Goal: Task Accomplishment & Management: Use online tool/utility

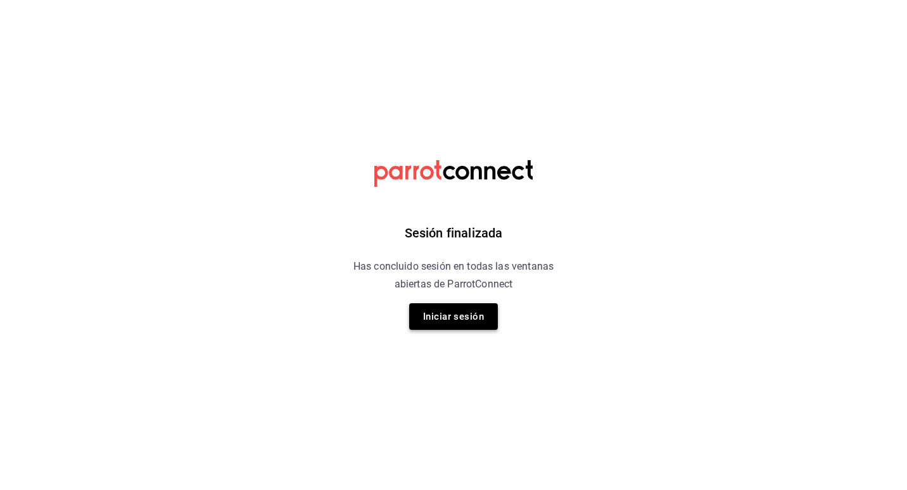
click at [467, 323] on button "Iniciar sesión" at bounding box center [453, 316] width 89 height 27
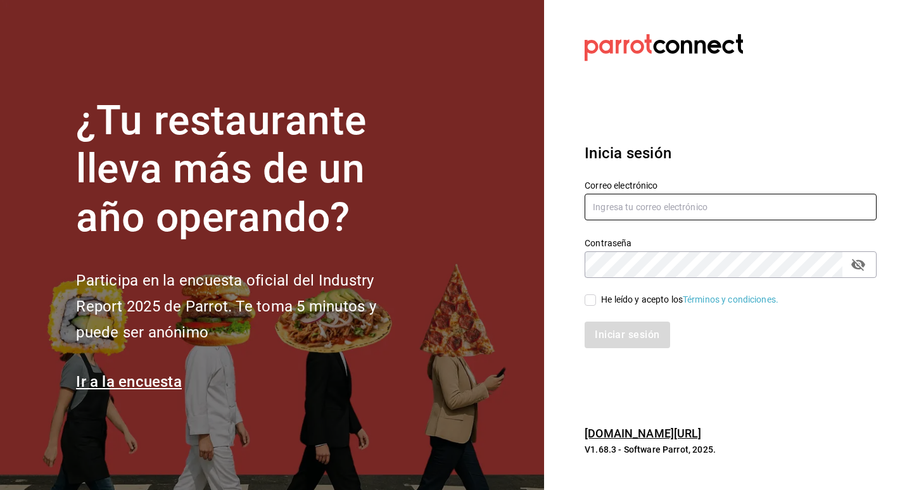
type input "josepalax90@gmail.com"
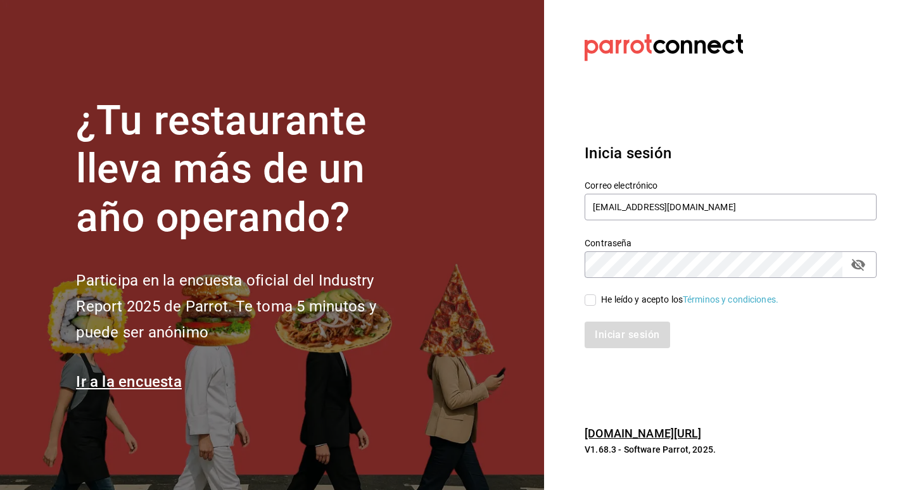
click at [593, 298] on input "He leído y acepto los Términos y condiciones." at bounding box center [589, 299] width 11 height 11
checkbox input "true"
click at [604, 329] on button "Iniciar sesión" at bounding box center [627, 335] width 86 height 27
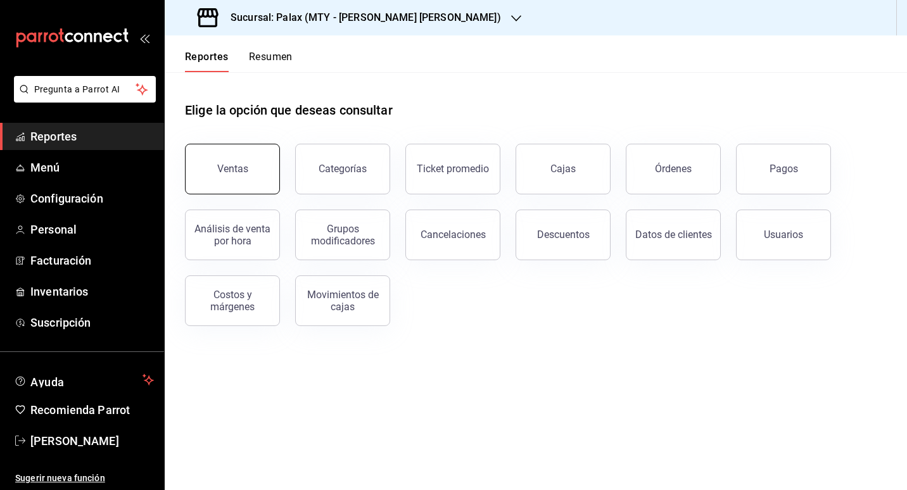
click at [206, 161] on button "Ventas" at bounding box center [232, 169] width 95 height 51
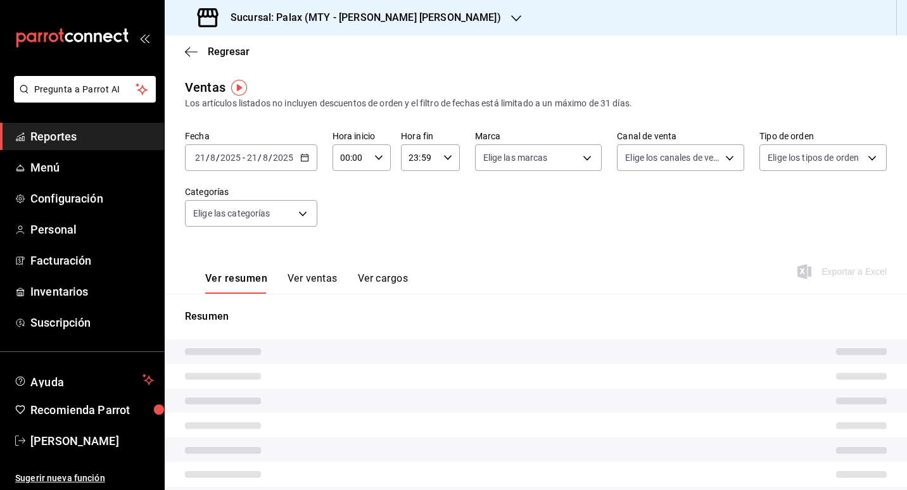
click at [234, 161] on input "2025" at bounding box center [231, 158] width 22 height 10
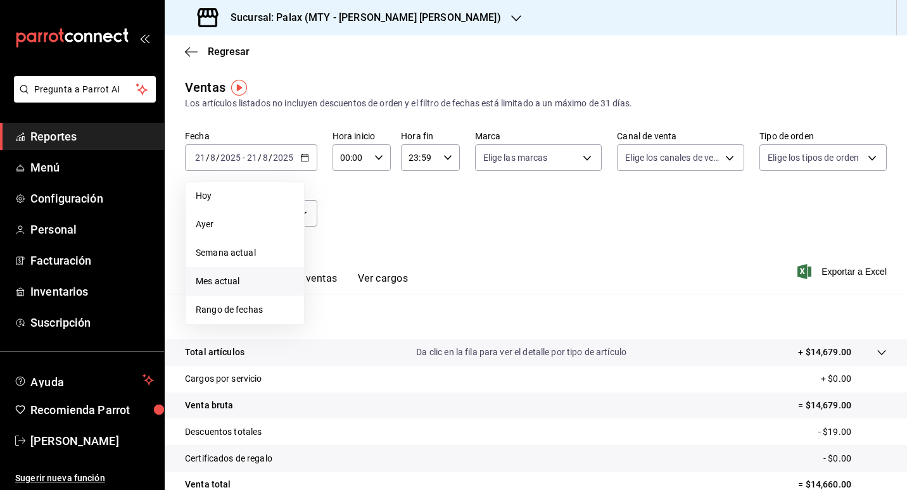
click at [265, 287] on span "Mes actual" at bounding box center [245, 281] width 98 height 13
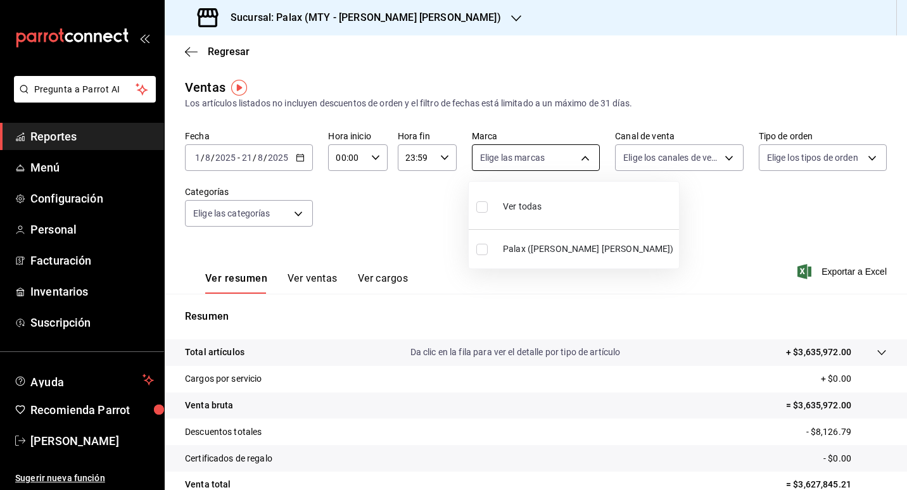
click at [523, 167] on body "Pregunta a Parrot AI Reportes Menú Configuración Personal Facturación Inventari…" at bounding box center [453, 245] width 907 height 490
click at [408, 15] on div at bounding box center [453, 245] width 907 height 490
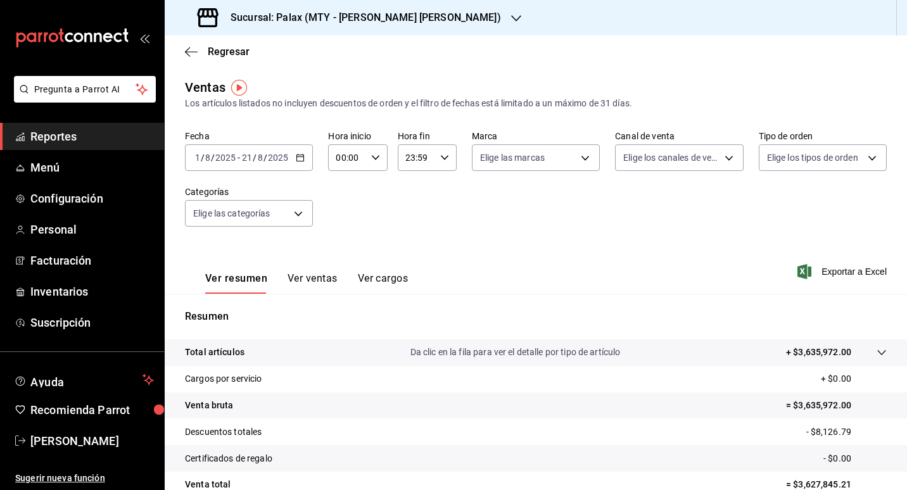
click at [511, 17] on icon "button" at bounding box center [516, 18] width 10 height 10
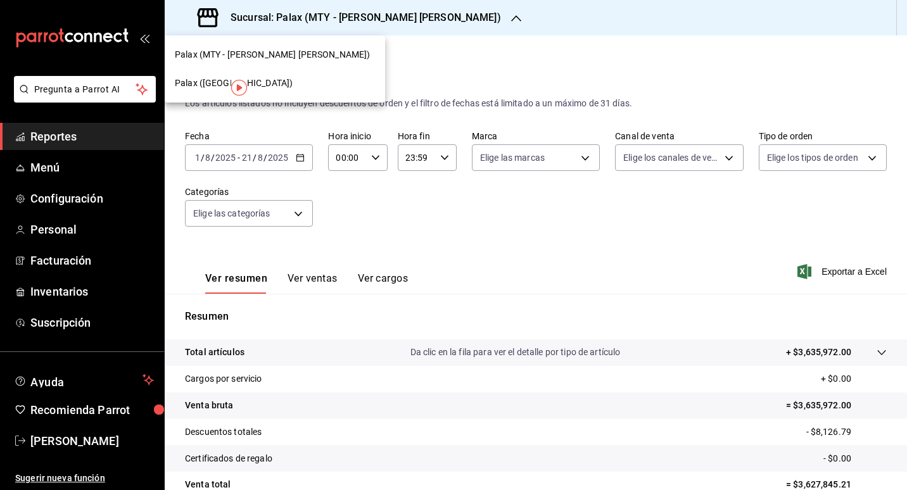
click at [277, 80] on div "Palax (Guadalupe)" at bounding box center [275, 83] width 200 height 13
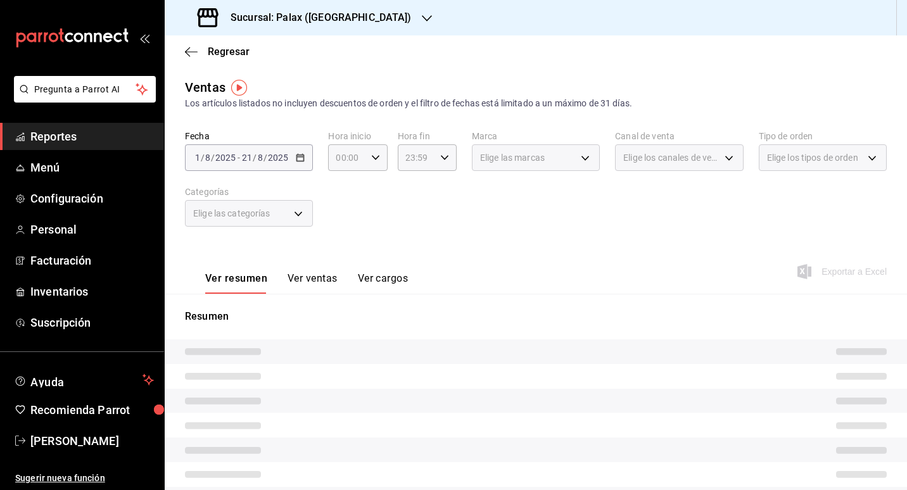
click at [560, 148] on div "Elige las marcas" at bounding box center [536, 157] width 128 height 27
click at [577, 160] on div "Elige las marcas" at bounding box center [536, 157] width 128 height 27
click at [650, 157] on span "Elige los canales de venta" at bounding box center [671, 157] width 96 height 13
click at [371, 206] on div "Fecha 2025-08-01 1 / 8 / 2025 - 2025-08-21 21 / 8 / 2025 Hora inicio 00:00 Hora…" at bounding box center [536, 185] width 702 height 111
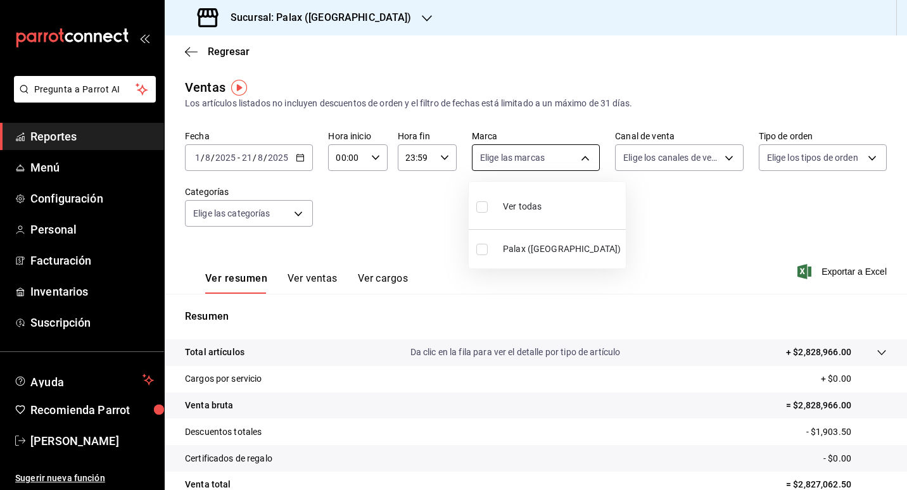
click at [539, 159] on body "Pregunta a Parrot AI Reportes Menú Configuración Personal Facturación Inventari…" at bounding box center [453, 245] width 907 height 490
click at [539, 159] on div at bounding box center [453, 245] width 907 height 490
click at [539, 159] on body "Pregunta a Parrot AI Reportes Menú Configuración Personal Facturación Inventari…" at bounding box center [453, 245] width 907 height 490
drag, startPoint x: 516, startPoint y: 247, endPoint x: 664, endPoint y: 127, distance: 190.8
click at [517, 247] on span "Palax (GUADALUPE)" at bounding box center [562, 248] width 118 height 13
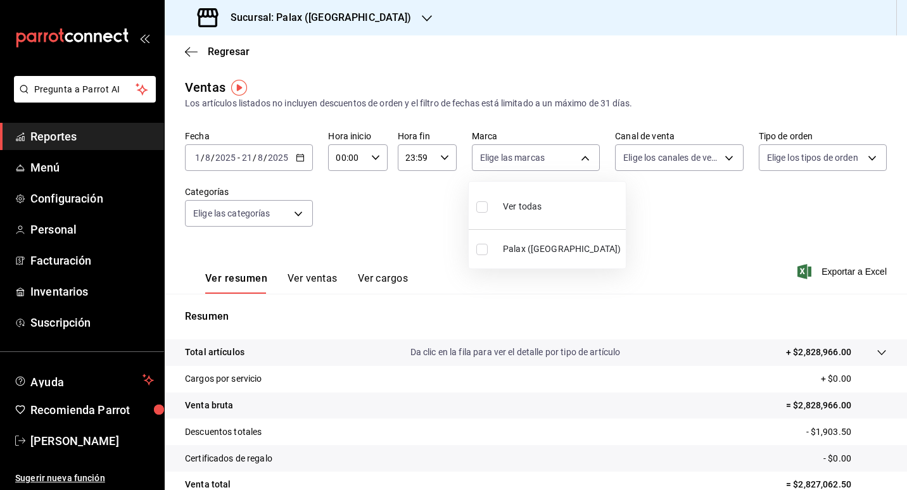
type input "8510d572-c45f-4696-9a08-afbf2d111022"
checkbox input "true"
click at [294, 221] on div at bounding box center [453, 245] width 907 height 490
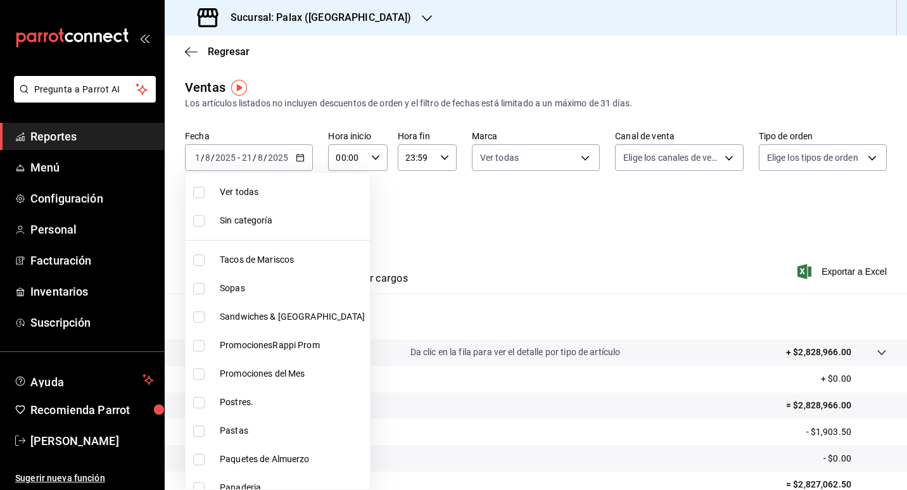
click at [298, 212] on body "Pregunta a Parrot AI Reportes Menú Configuración Personal Facturación Inventari…" at bounding box center [453, 245] width 907 height 490
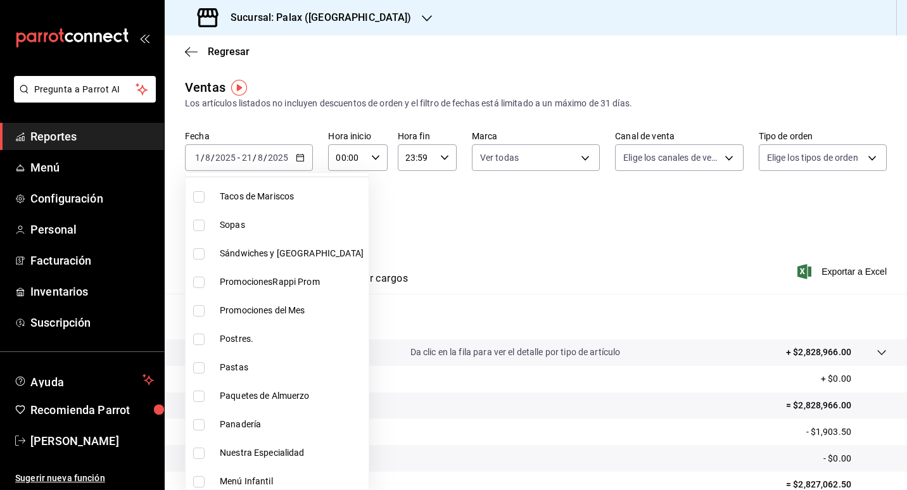
scroll to position [127, 0]
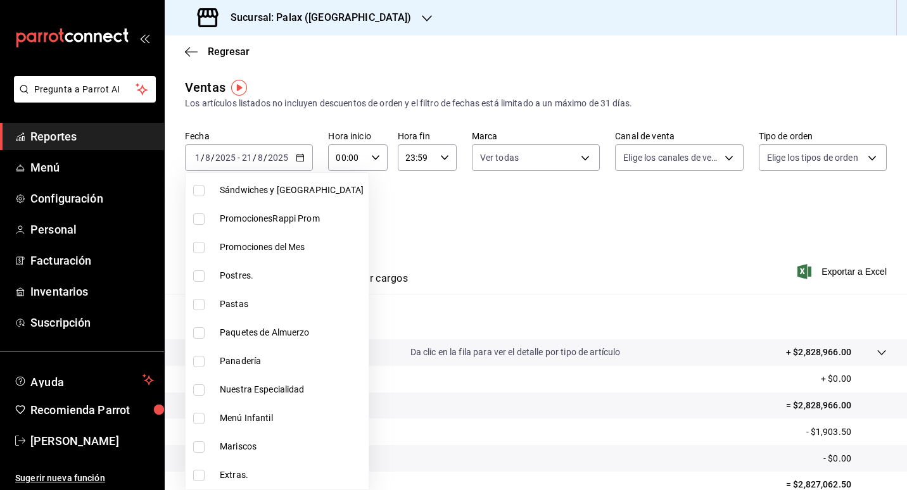
click at [308, 280] on span "Postres." at bounding box center [292, 275] width 144 height 13
type input "5f074bd3-619d-4e10-94fa-620713841d38"
checkbox input "true"
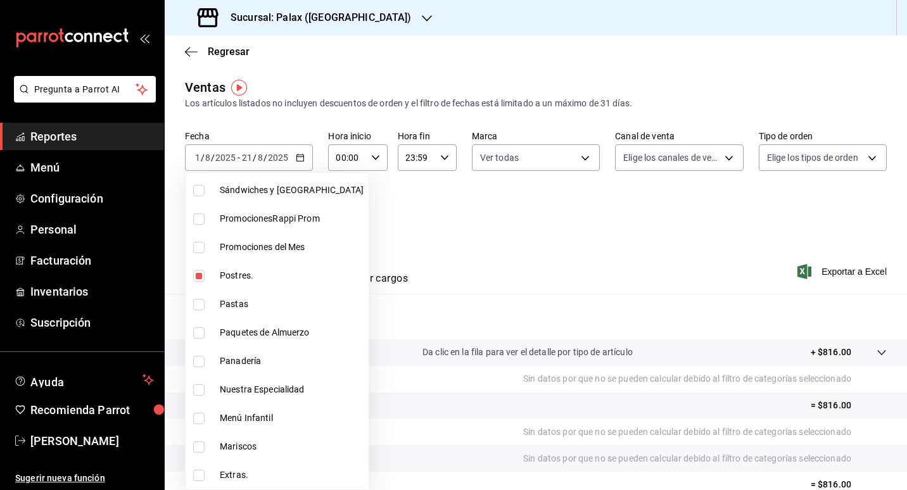
click at [264, 361] on span "Panadería" at bounding box center [292, 361] width 144 height 13
type input "5f074bd3-619d-4e10-94fa-620713841d38,90d14028-a2c9-4fb8-b762-41d9ea373592"
checkbox input "true"
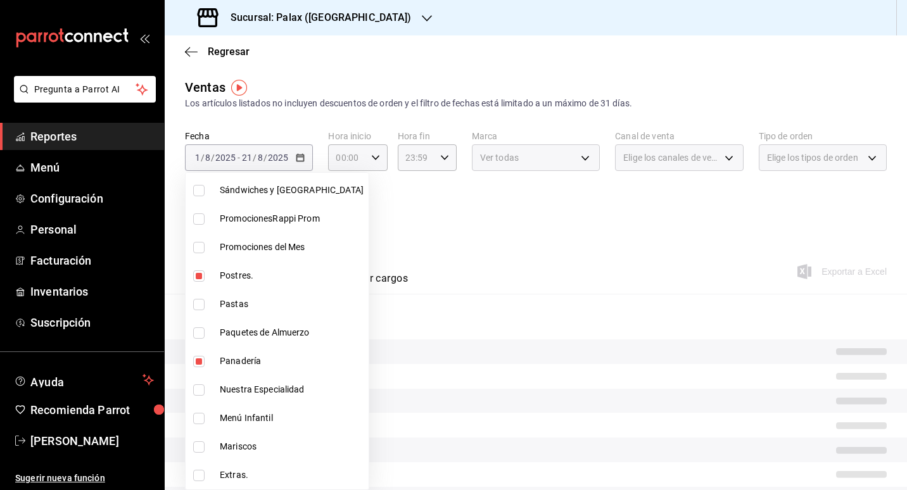
click at [265, 418] on span "Menú Infantil" at bounding box center [292, 418] width 144 height 13
type input "5f074bd3-619d-4e10-94fa-620713841d38,90d14028-a2c9-4fb8-b762-41d9ea373592,127bb…"
checkbox input "true"
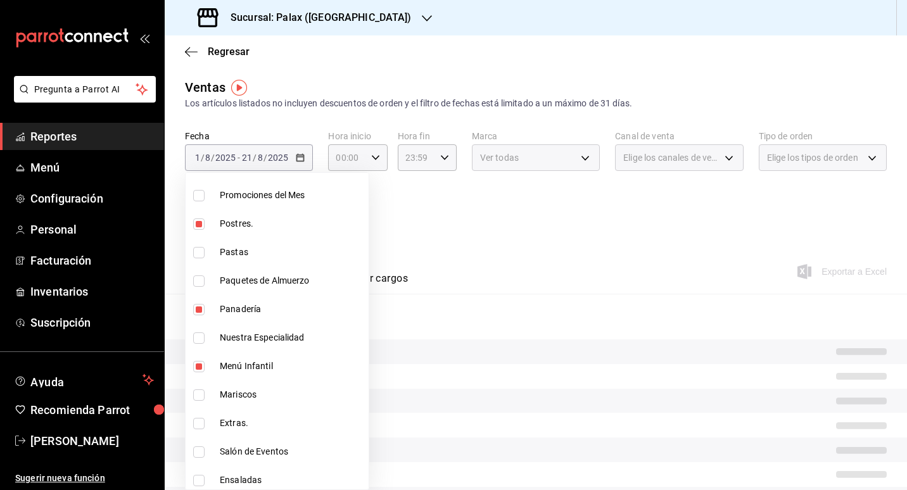
scroll to position [253, 0]
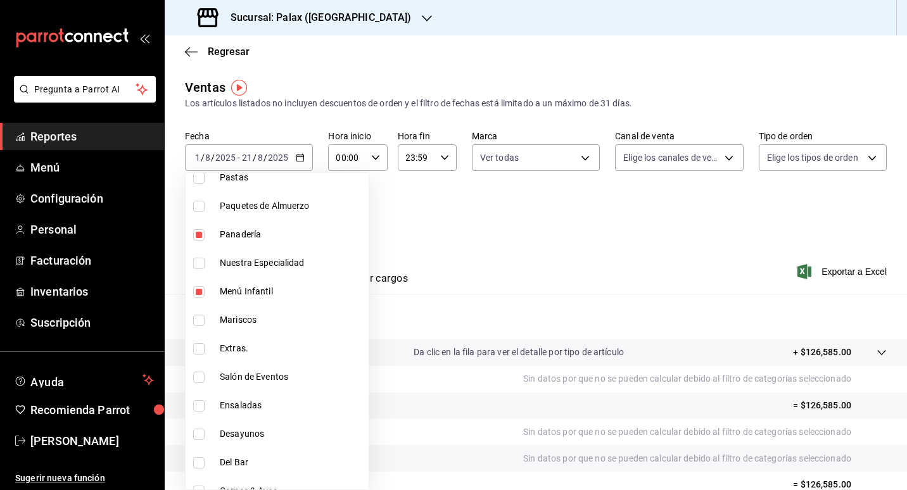
click at [268, 350] on span "Extras." at bounding box center [292, 348] width 144 height 13
type input "5f074bd3-619d-4e10-94fa-620713841d38,90d14028-a2c9-4fb8-b762-41d9ea373592,127bb…"
checkbox input "true"
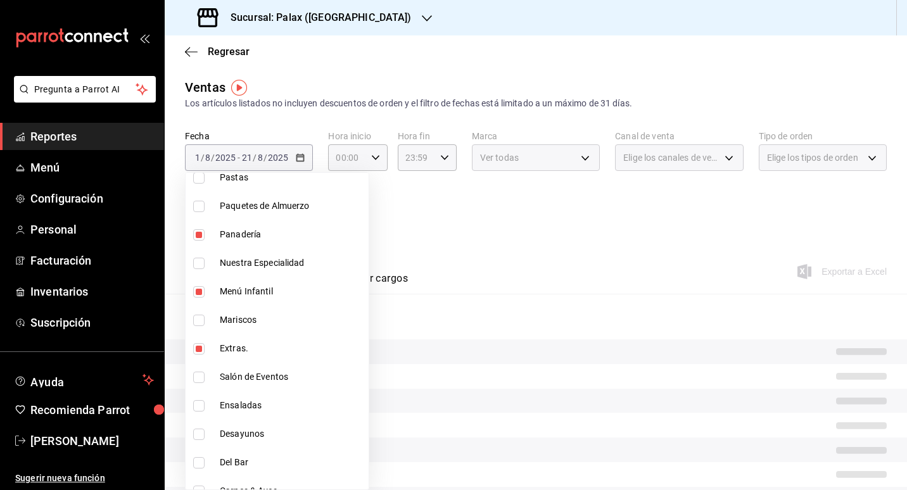
click at [277, 375] on span "Salón de Eventos" at bounding box center [292, 376] width 144 height 13
type input "5f074bd3-619d-4e10-94fa-620713841d38,90d14028-a2c9-4fb8-b762-41d9ea373592,127bb…"
checkbox input "true"
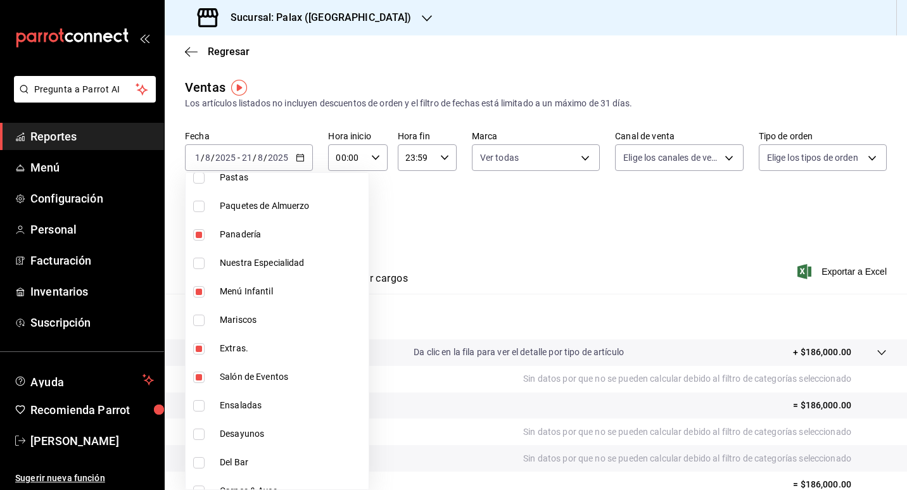
scroll to position [317, 0]
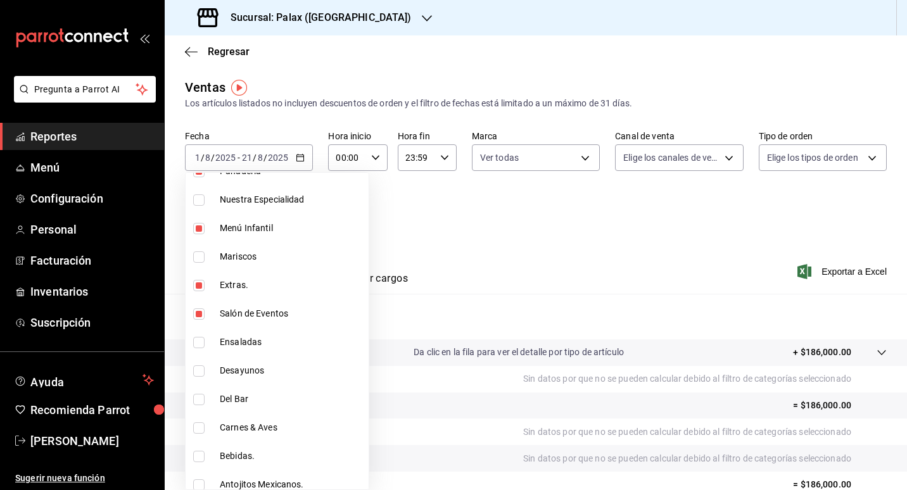
click at [274, 374] on span "Desayunos" at bounding box center [292, 370] width 144 height 13
type input "5f074bd3-619d-4e10-94fa-620713841d38,90d14028-a2c9-4fb8-b762-41d9ea373592,127bb…"
checkbox input "true"
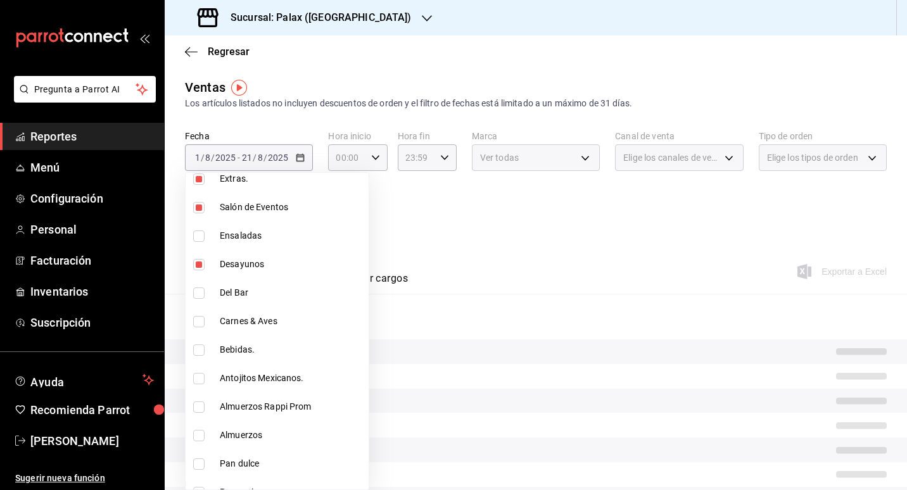
scroll to position [443, 0]
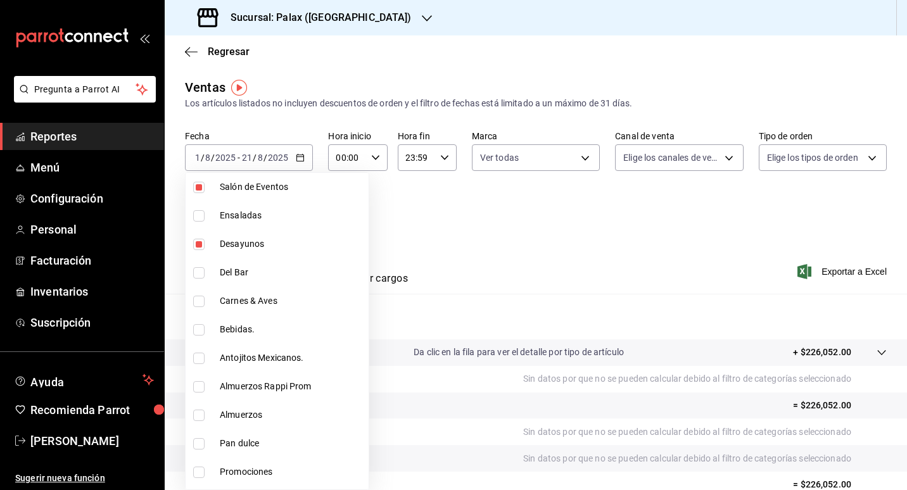
click at [300, 390] on span "Almuerzos Rappi Prom" at bounding box center [292, 386] width 144 height 13
type input "5f074bd3-619d-4e10-94fa-620713841d38,90d14028-a2c9-4fb8-b762-41d9ea373592,127bb…"
checkbox input "true"
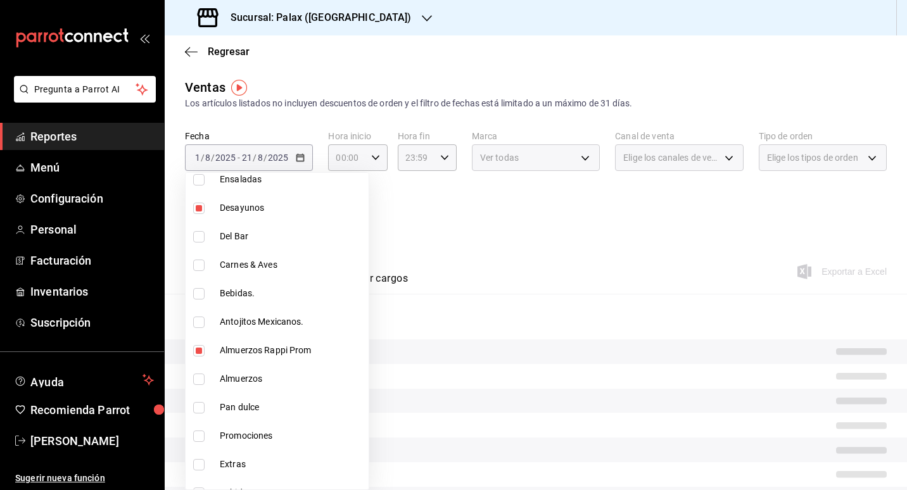
scroll to position [507, 0]
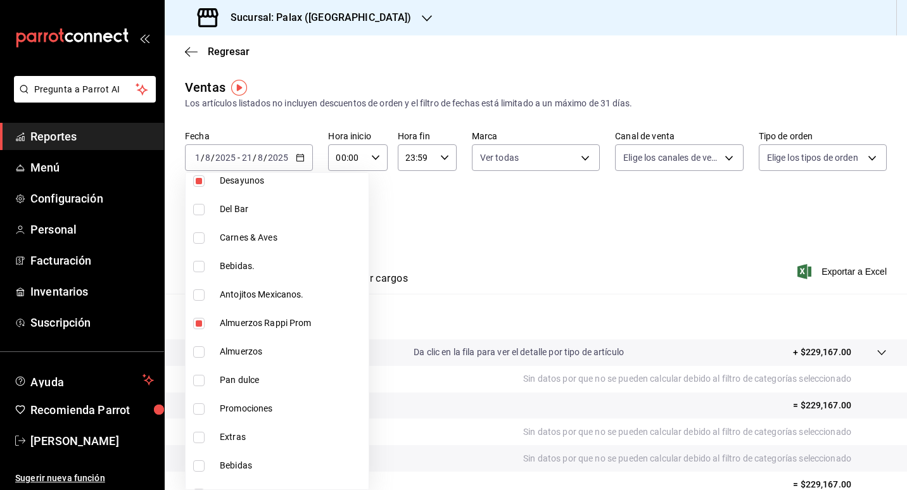
click at [291, 391] on li "Pan dulce" at bounding box center [277, 380] width 183 height 28
type input "5f074bd3-619d-4e10-94fa-620713841d38,90d14028-a2c9-4fb8-b762-41d9ea373592,127bb…"
checkbox input "true"
click at [291, 412] on span "Promociones" at bounding box center [292, 408] width 144 height 13
type input "5f074bd3-619d-4e10-94fa-620713841d38,90d14028-a2c9-4fb8-b762-41d9ea373592,127bb…"
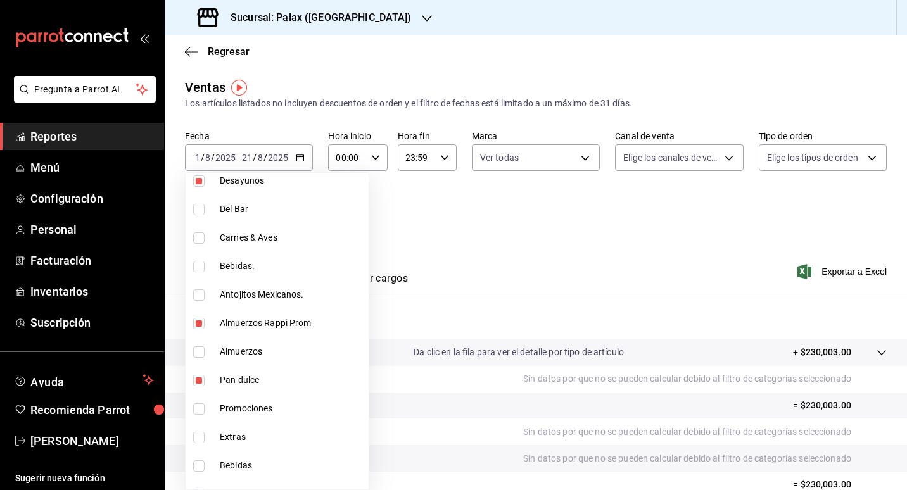
checkbox input "true"
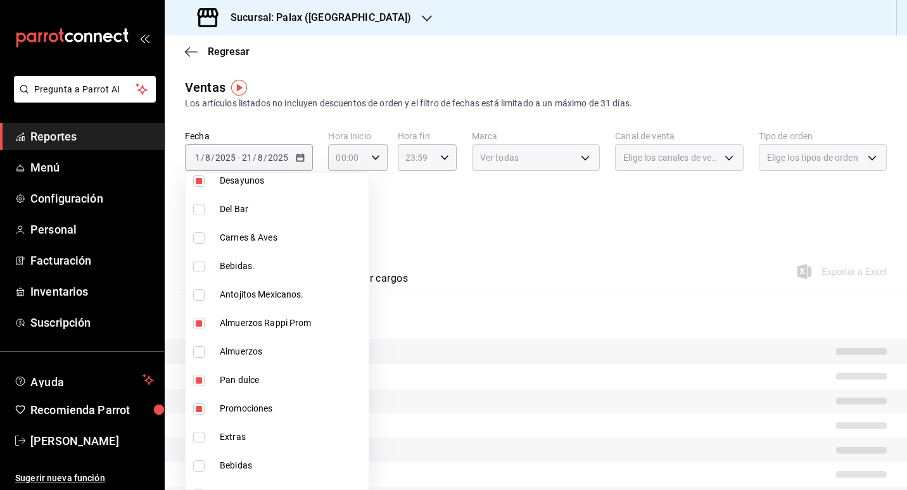
scroll to position [570, 0]
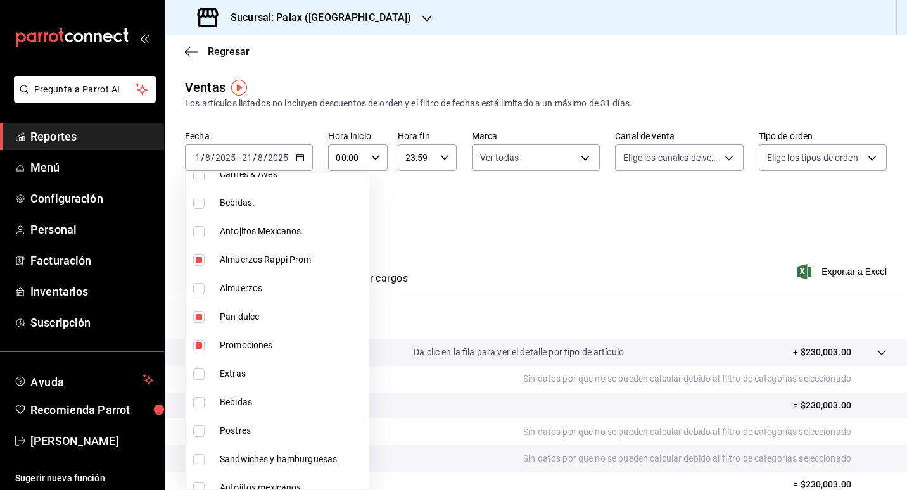
click at [299, 380] on span "Extras" at bounding box center [292, 373] width 144 height 13
type input "5f074bd3-619d-4e10-94fa-620713841d38,90d14028-a2c9-4fb8-b762-41d9ea373592,127bb…"
checkbox input "true"
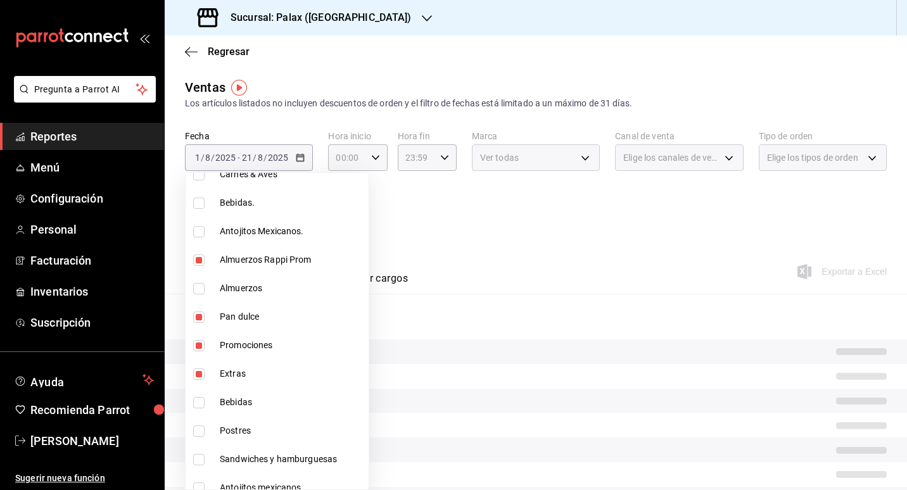
click at [282, 431] on span "Postres" at bounding box center [292, 430] width 144 height 13
type input "5f074bd3-619d-4e10-94fa-620713841d38,90d14028-a2c9-4fb8-b762-41d9ea373592,127bb…"
checkbox input "true"
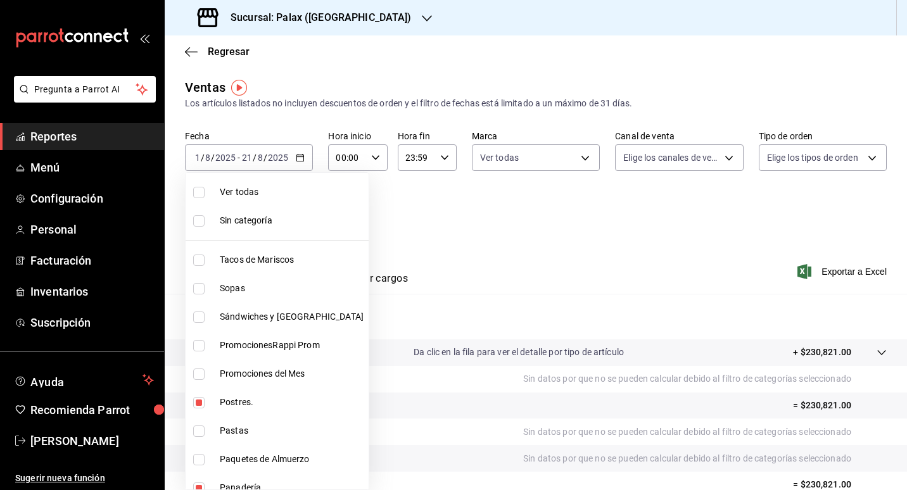
click at [204, 197] on input "checkbox" at bounding box center [198, 192] width 11 height 11
checkbox input "true"
type input "7fa229bc-c9d3-4dba-9758-ee0117d8b32c,874e04fd-13f0-4277-bc95-ee84bfec7f9b,7d801…"
checkbox input "true"
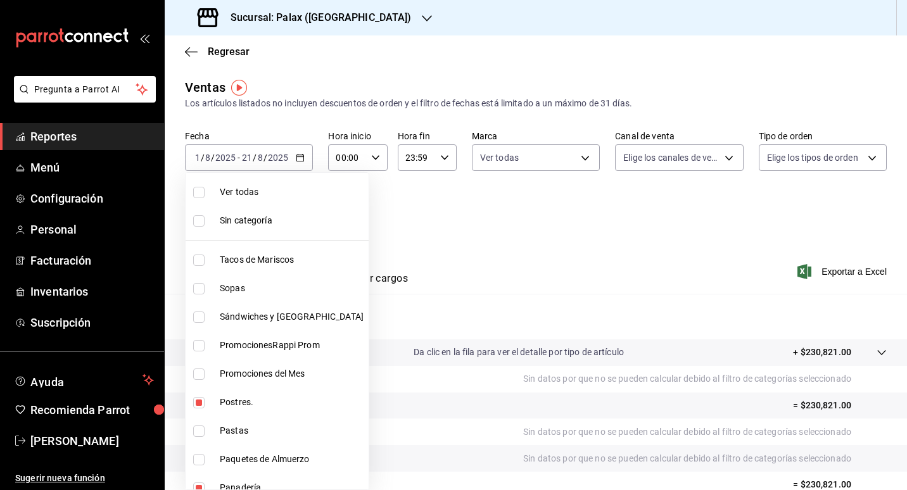
checkbox input "true"
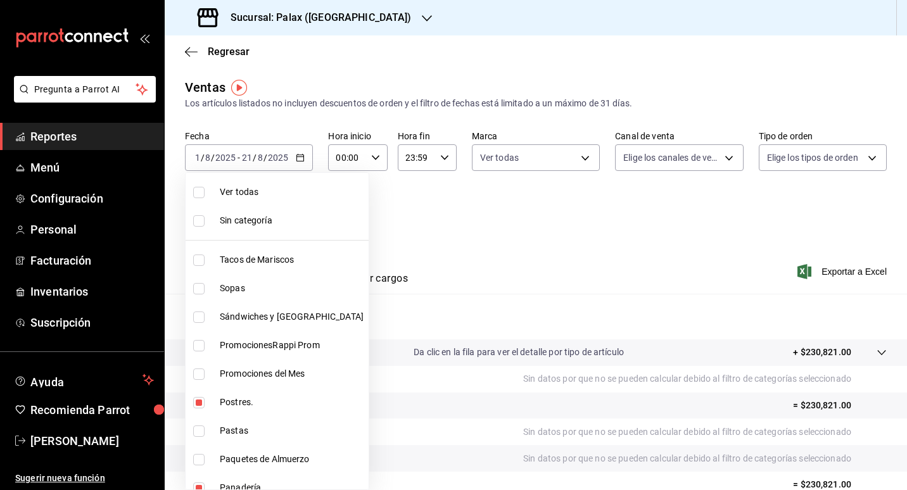
checkbox input "true"
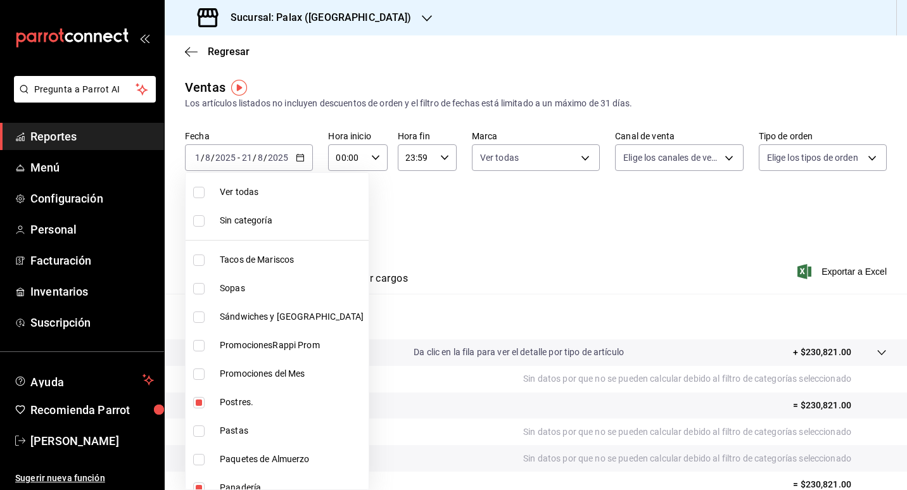
checkbox input "true"
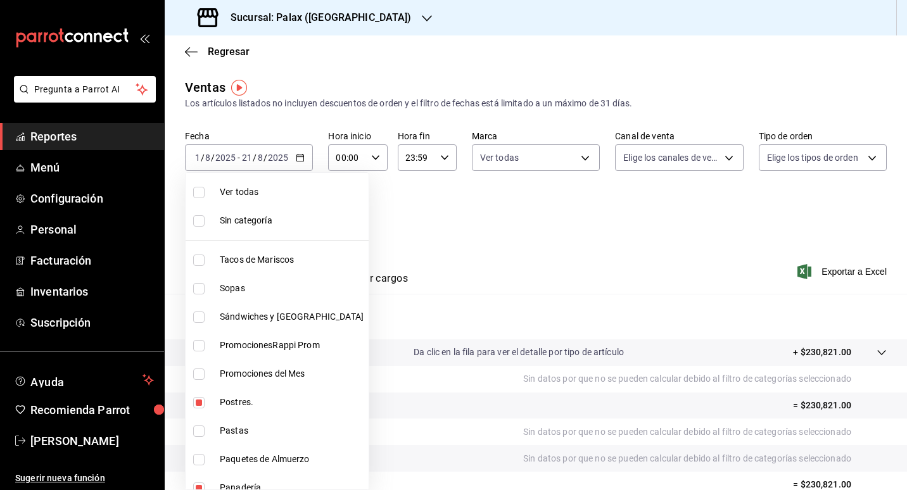
checkbox input "true"
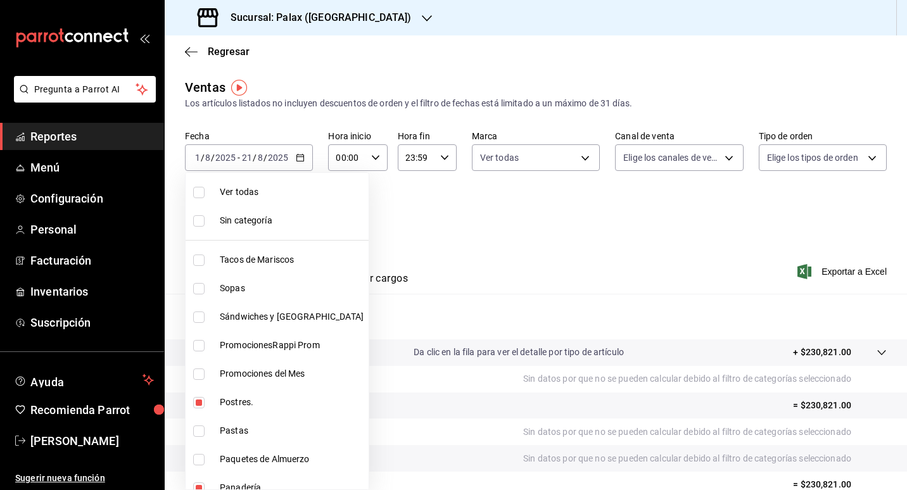
checkbox input "true"
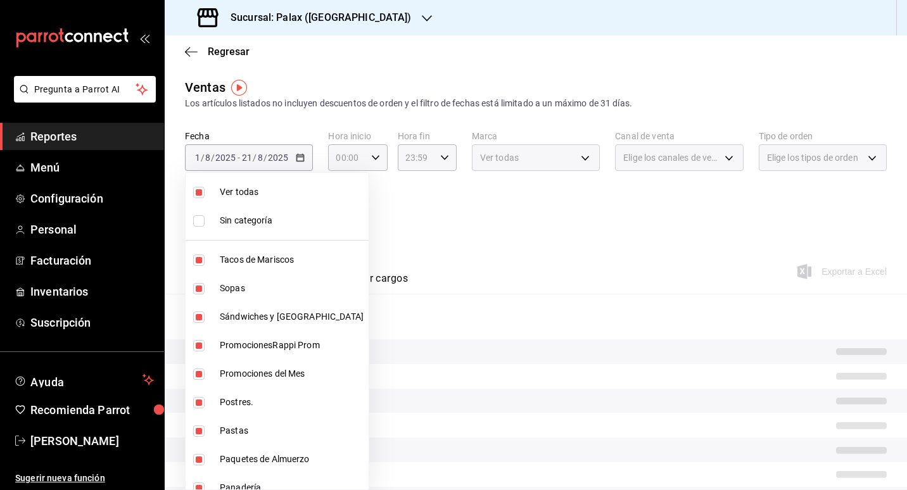
click at [206, 196] on label at bounding box center [201, 192] width 16 height 11
click at [205, 196] on input "checkbox" at bounding box center [198, 192] width 11 height 11
checkbox input "true"
type input "7fa229bc-c9d3-4dba-9758-ee0117d8b32c,874e04fd-13f0-4277-bc95-ee84bfec7f9b,7d801…"
checkbox input "true"
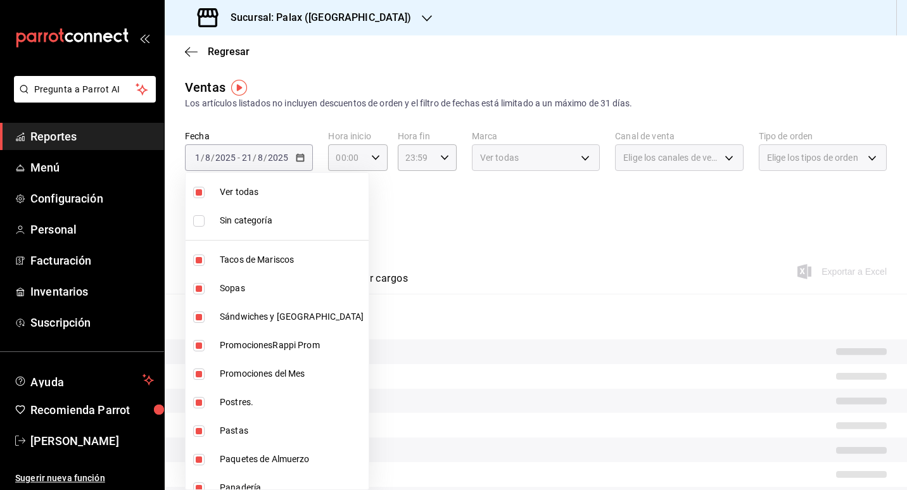
checkbox input "true"
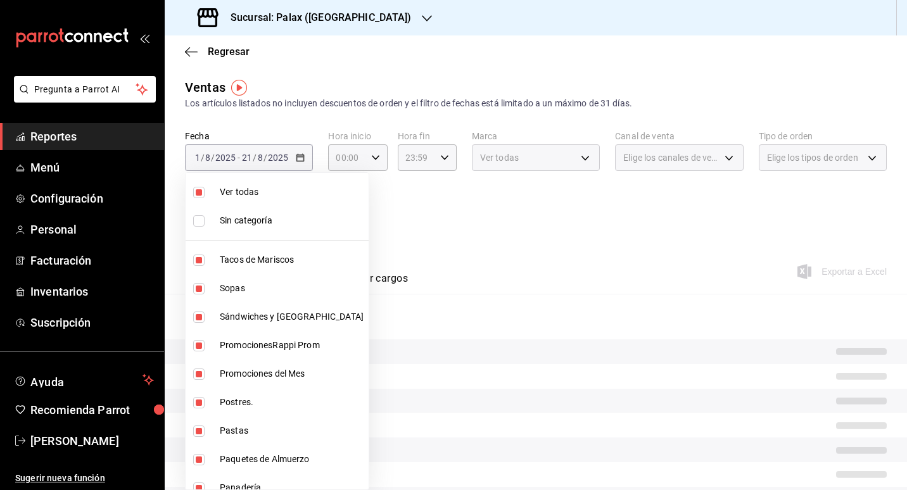
checkbox input "true"
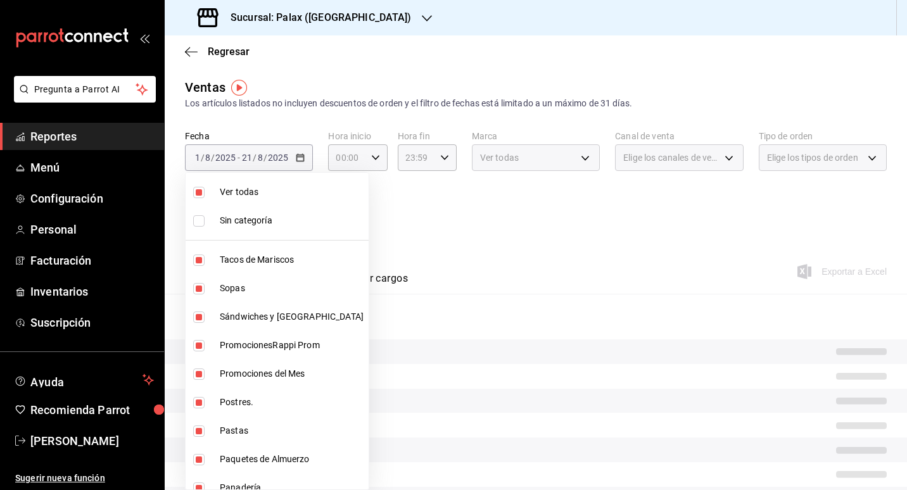
checkbox input "true"
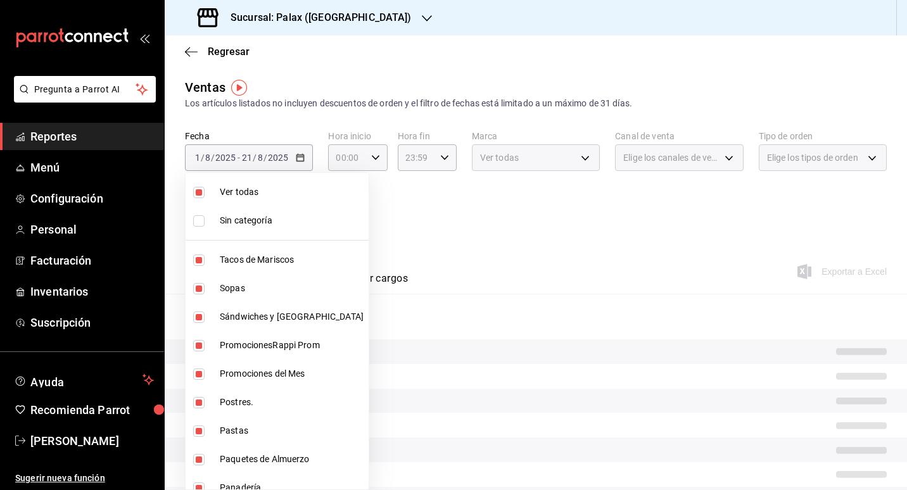
checkbox input "true"
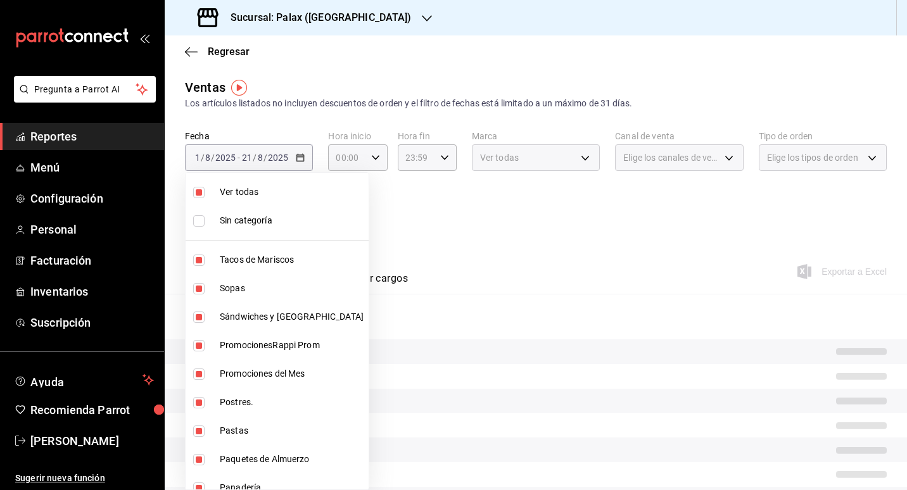
checkbox input "true"
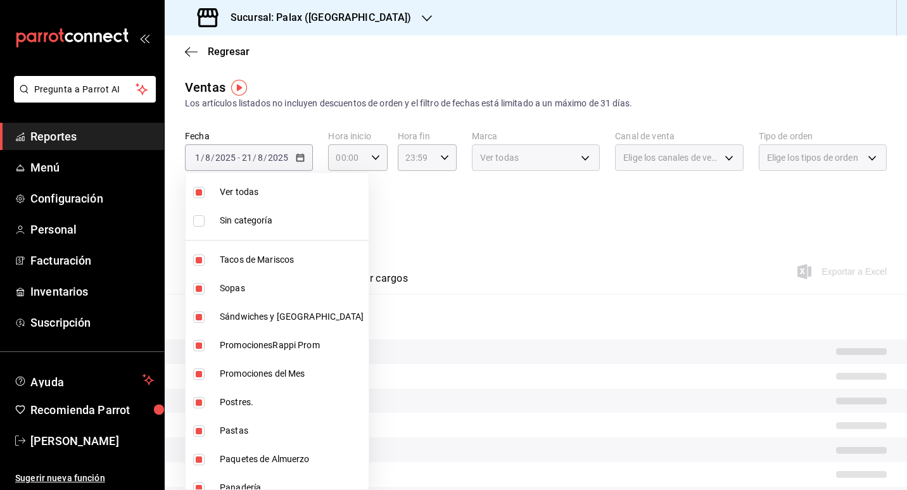
checkbox input "true"
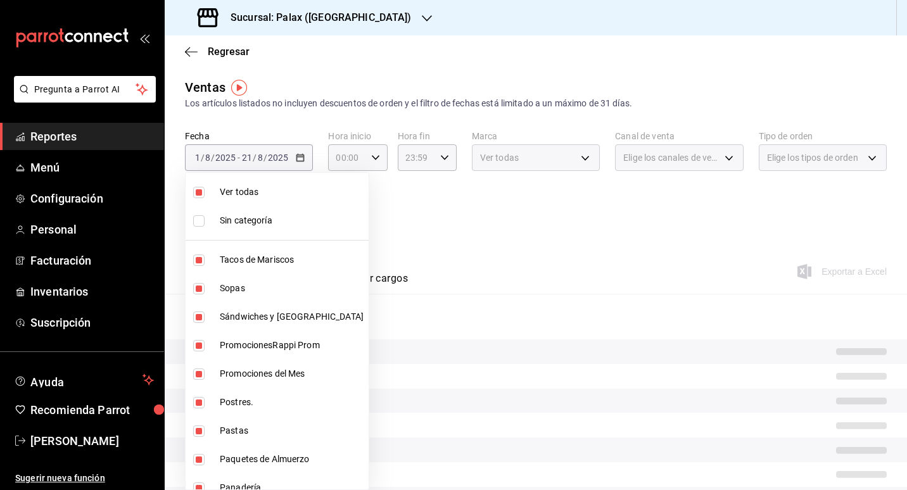
checkbox input "true"
click at [198, 196] on input "checkbox" at bounding box center [198, 192] width 11 height 11
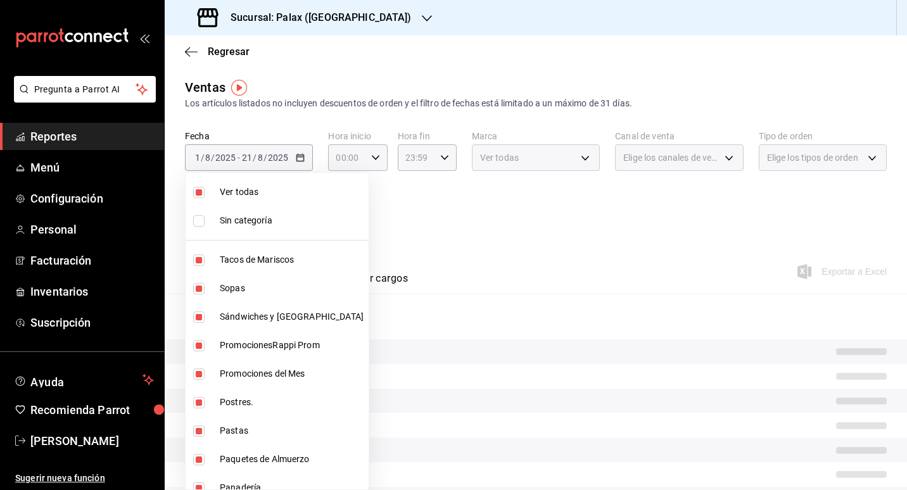
checkbox input "false"
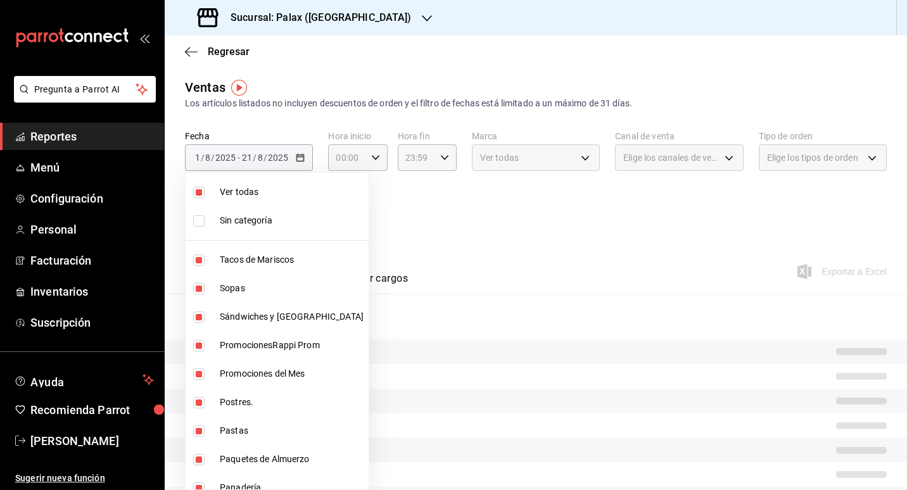
checkbox input "false"
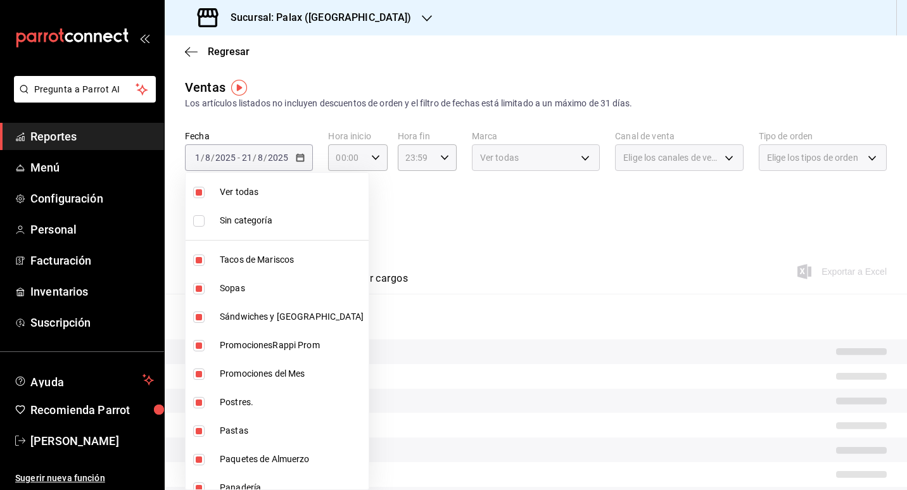
checkbox input "false"
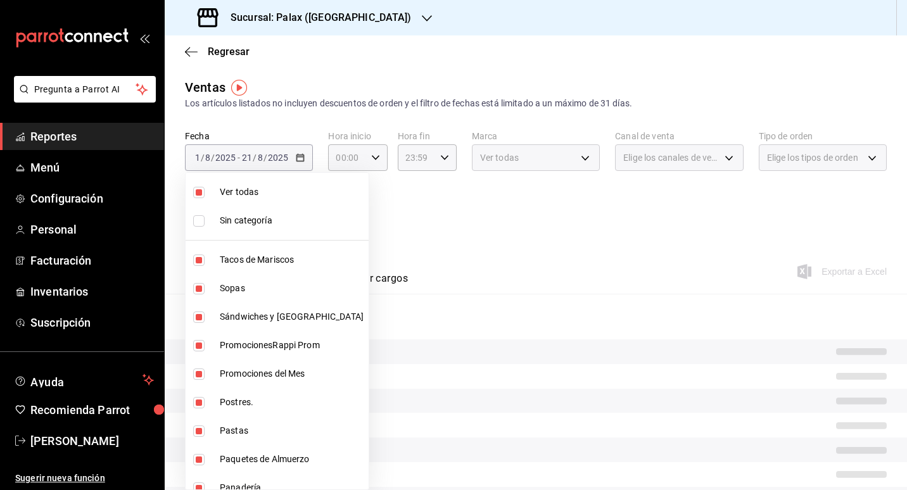
checkbox input "false"
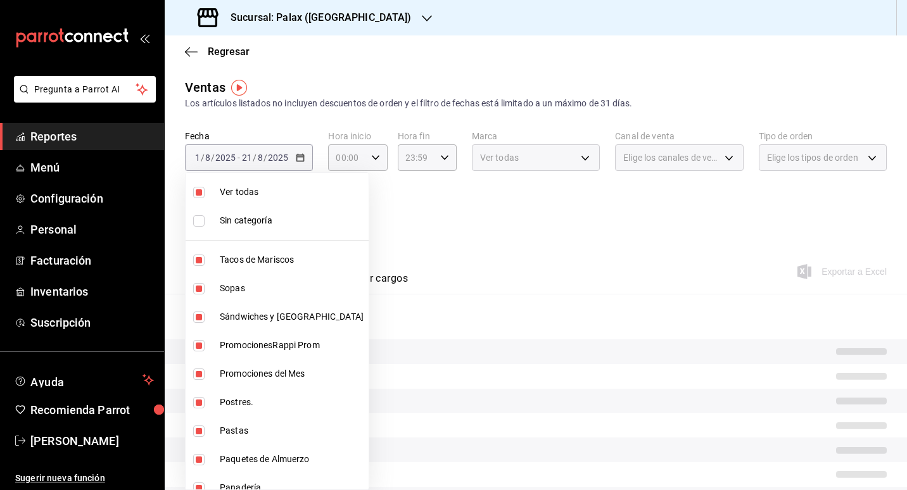
checkbox input "false"
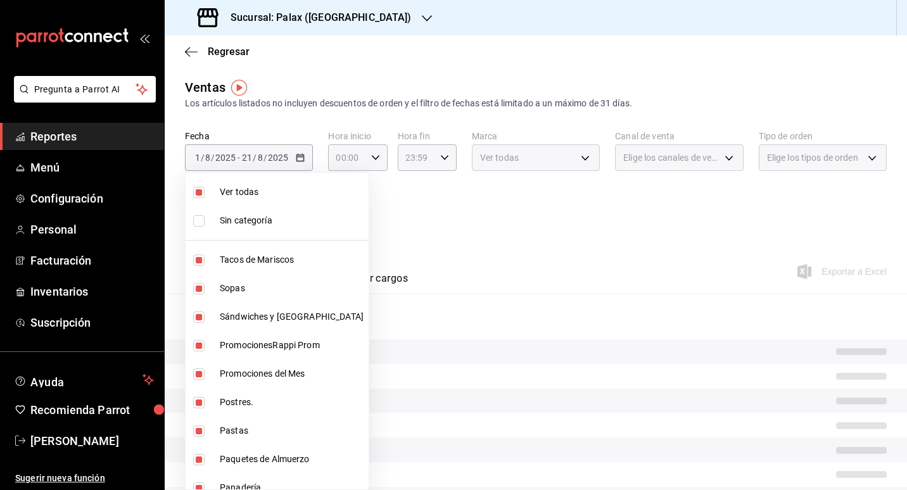
checkbox input "false"
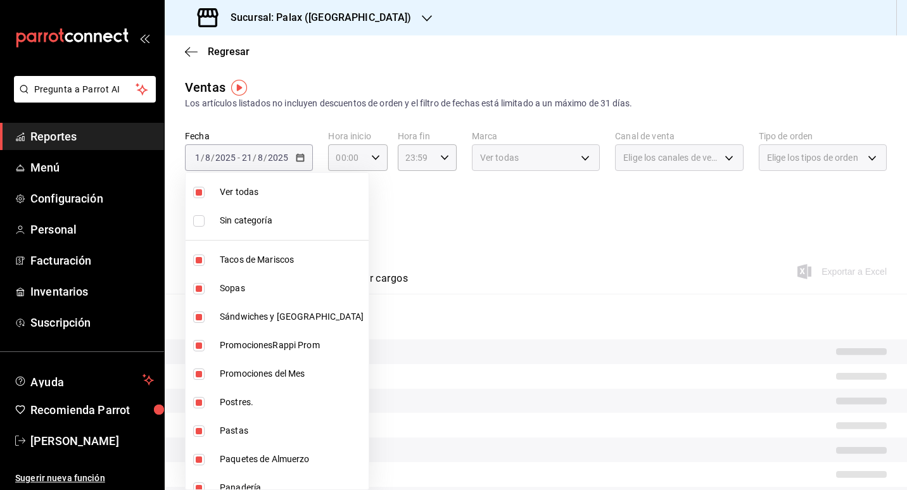
checkbox input "false"
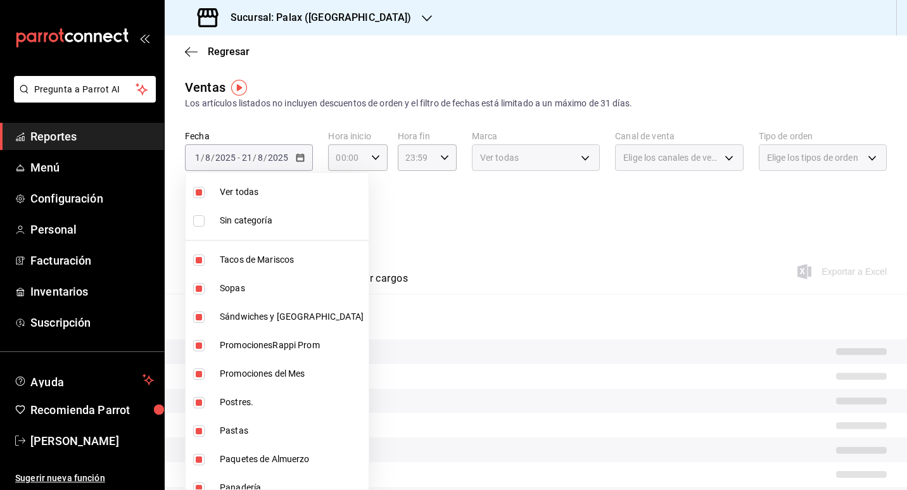
checkbox input "false"
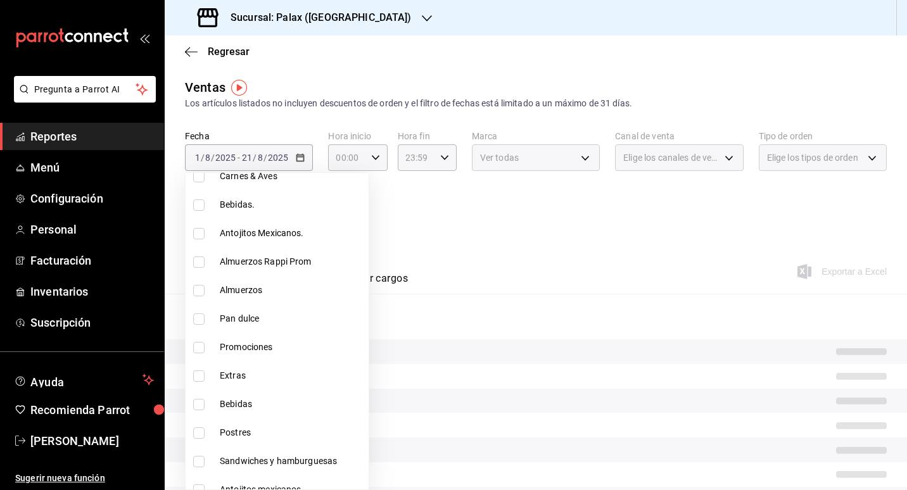
scroll to position [570, 0]
click at [261, 293] on span "Almuerzos" at bounding box center [292, 288] width 144 height 13
type input "094c73ce-ea9c-40d3-9cdb-f03349507498"
checkbox input "true"
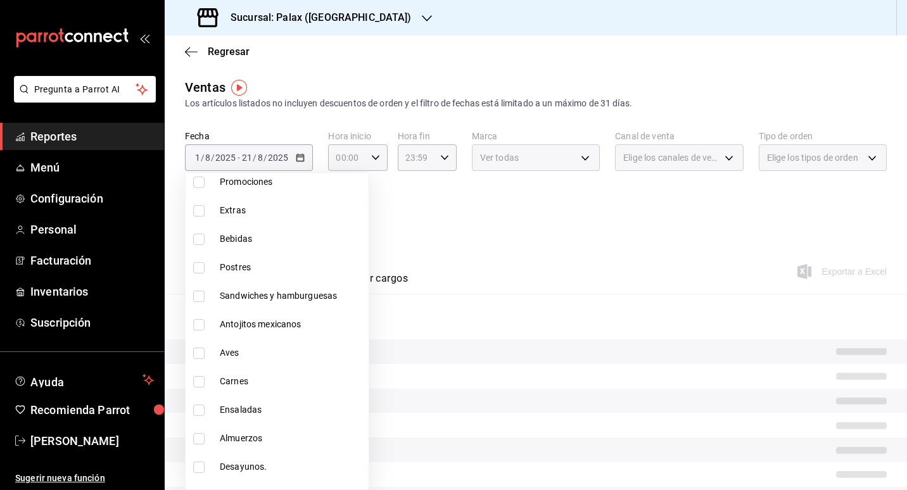
scroll to position [753, 0]
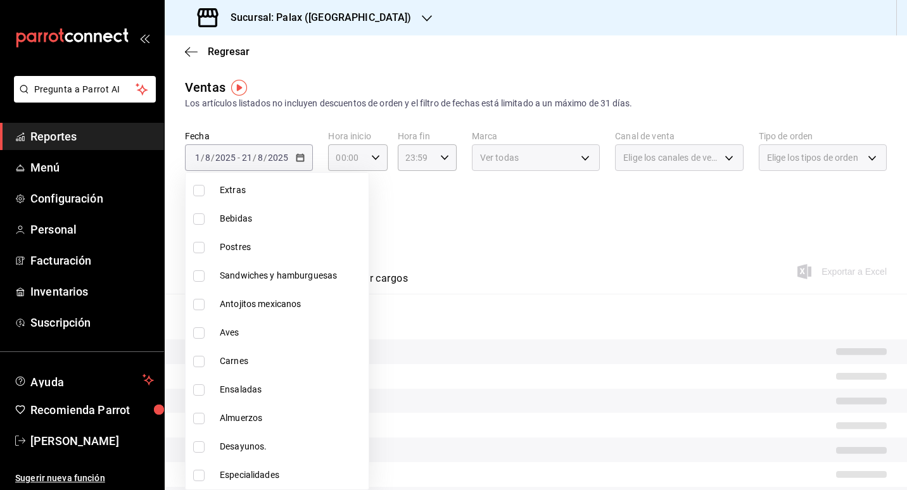
click at [268, 449] on span "Desayunos." at bounding box center [292, 446] width 144 height 13
type input "094c73ce-ea9c-40d3-9cdb-f03349507498,e79b03b8-75e3-496f-867d-a5db14e8859c"
checkbox input "true"
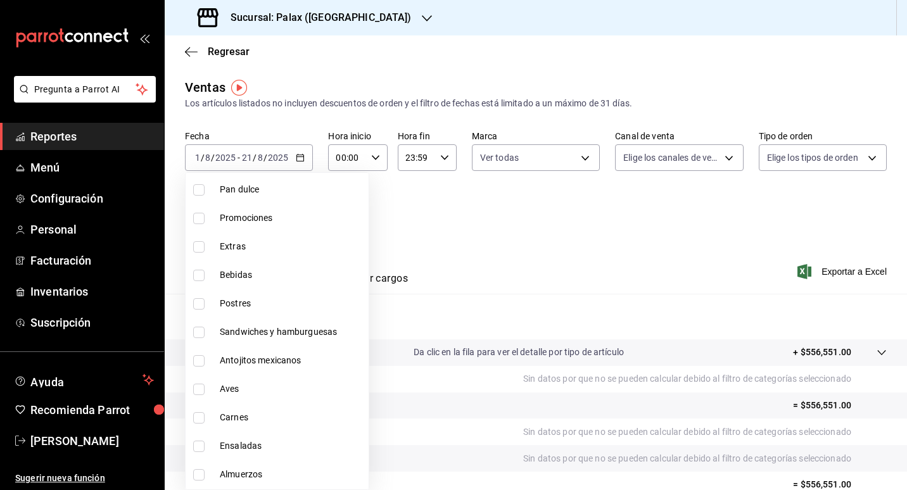
scroll to position [627, 0]
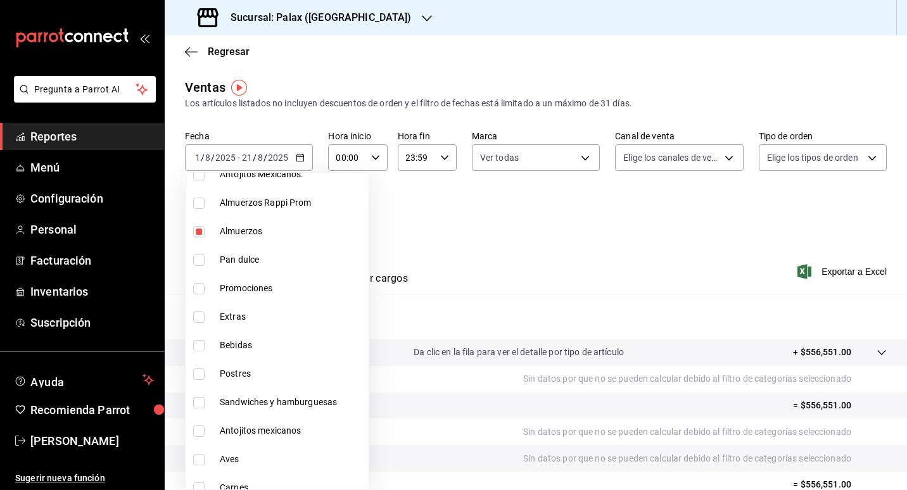
click at [260, 309] on li "Extras" at bounding box center [277, 317] width 183 height 28
type input "094c73ce-ea9c-40d3-9cdb-f03349507498,e79b03b8-75e3-496f-867d-a5db14e8859c,63949…"
checkbox input "true"
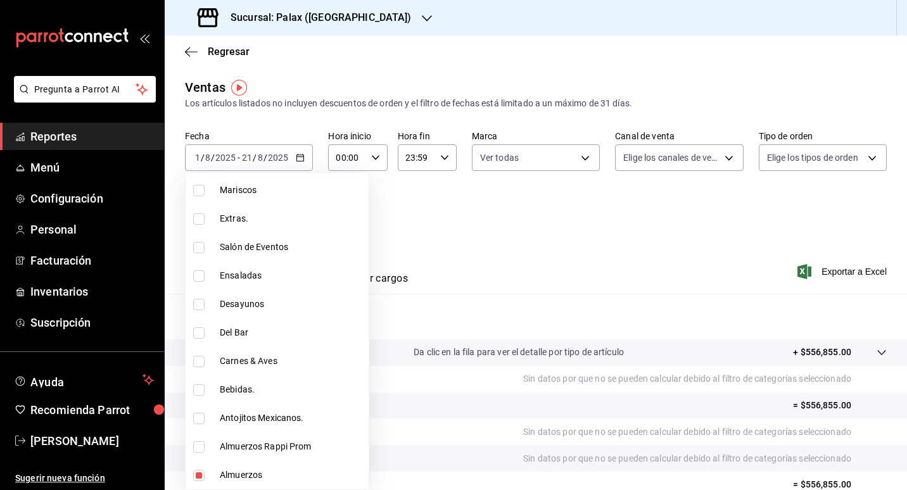
scroll to position [374, 0]
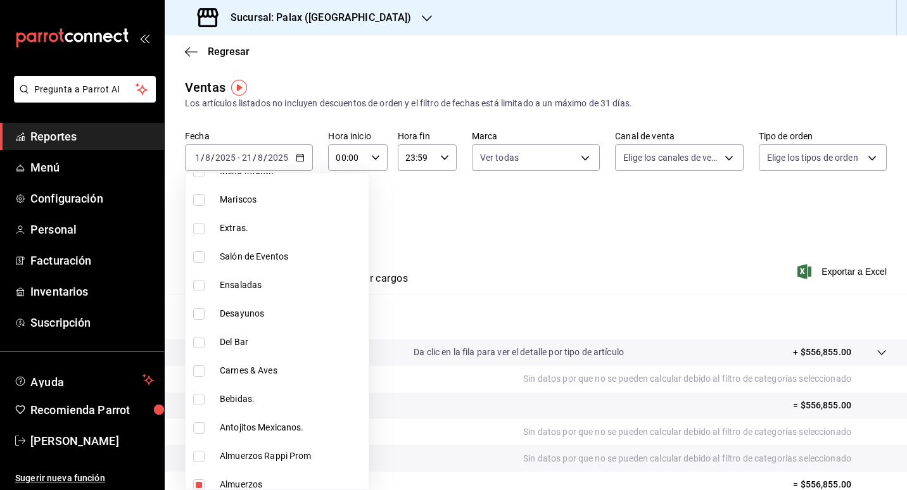
click at [273, 230] on span "Extras." at bounding box center [292, 228] width 144 height 13
type input "094c73ce-ea9c-40d3-9cdb-f03349507498,e79b03b8-75e3-496f-867d-a5db14e8859c,63949…"
checkbox input "true"
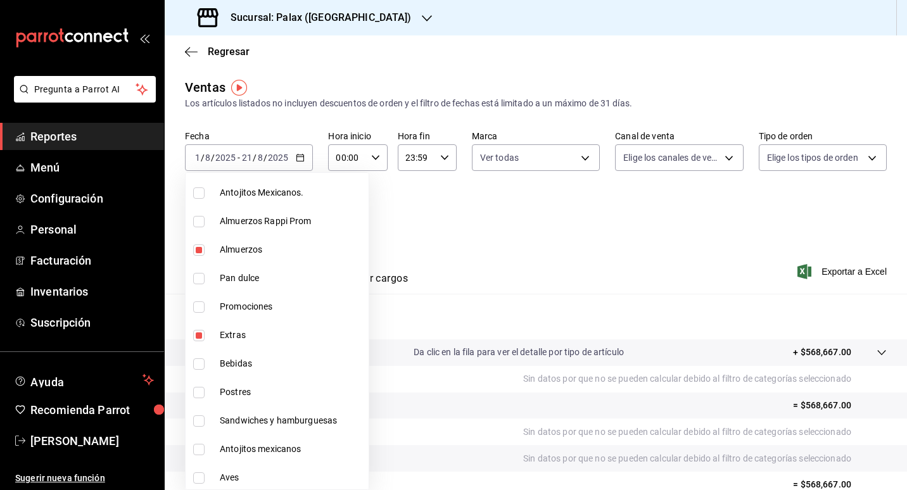
scroll to position [627, 0]
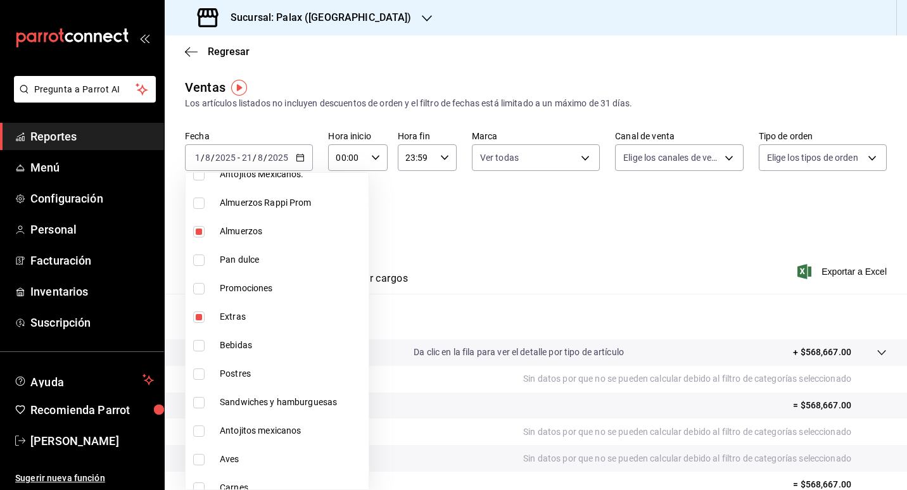
click at [276, 373] on span "Postres" at bounding box center [292, 373] width 144 height 13
type input "094c73ce-ea9c-40d3-9cdb-f03349507498,e79b03b8-75e3-496f-867d-a5db14e8859c,63949…"
checkbox input "true"
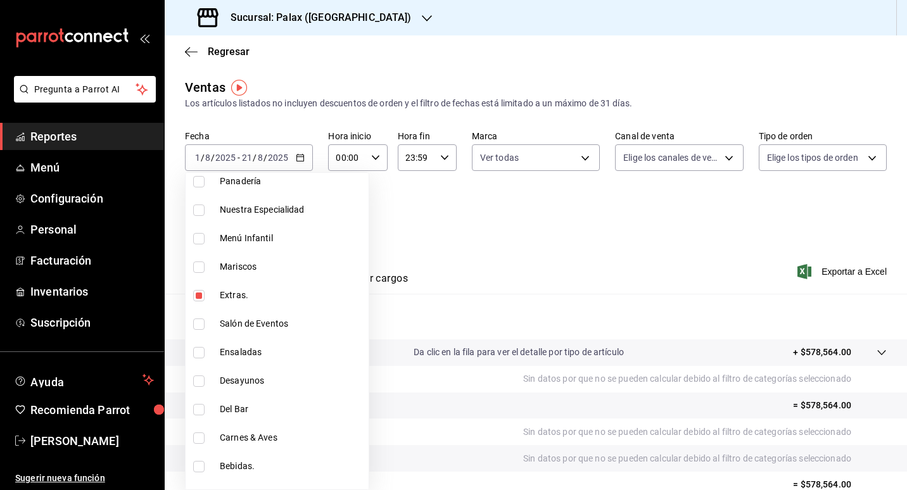
scroll to position [310, 0]
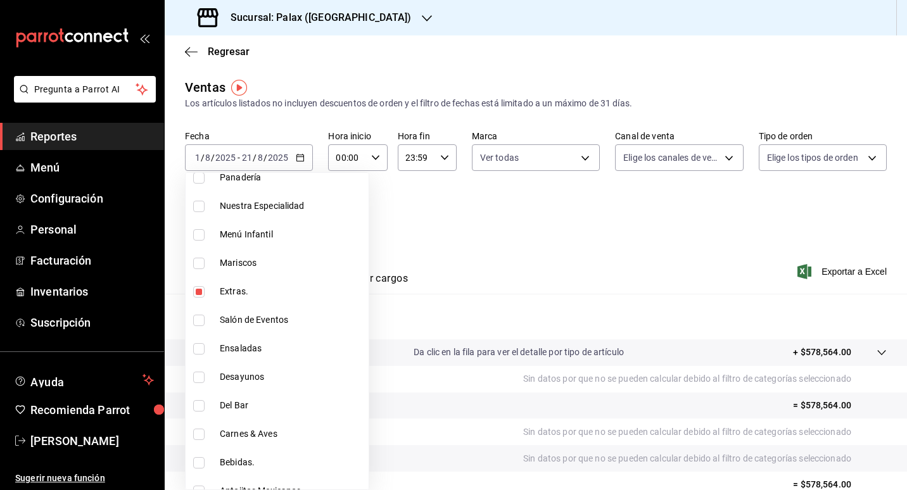
click at [289, 377] on span "Desayunos" at bounding box center [292, 376] width 144 height 13
type input "094c73ce-ea9c-40d3-9cdb-f03349507498,e79b03b8-75e3-496f-867d-a5db14e8859c,63949…"
checkbox input "true"
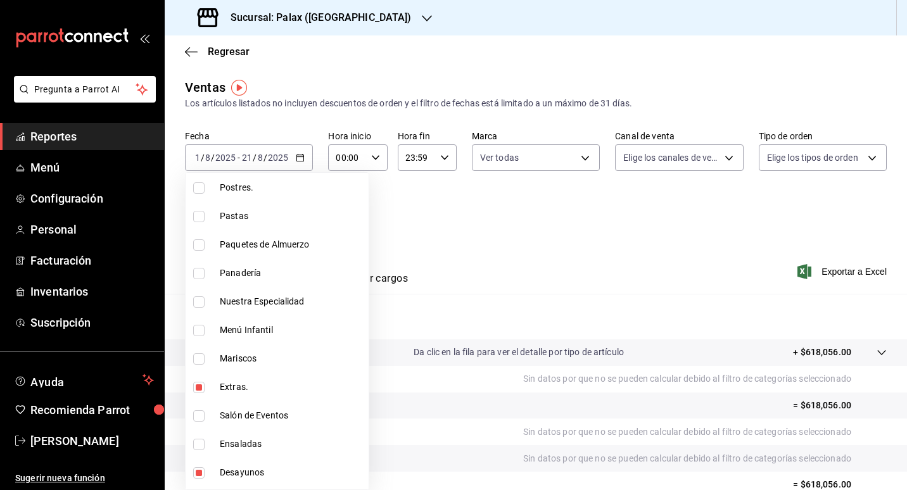
scroll to position [184, 0]
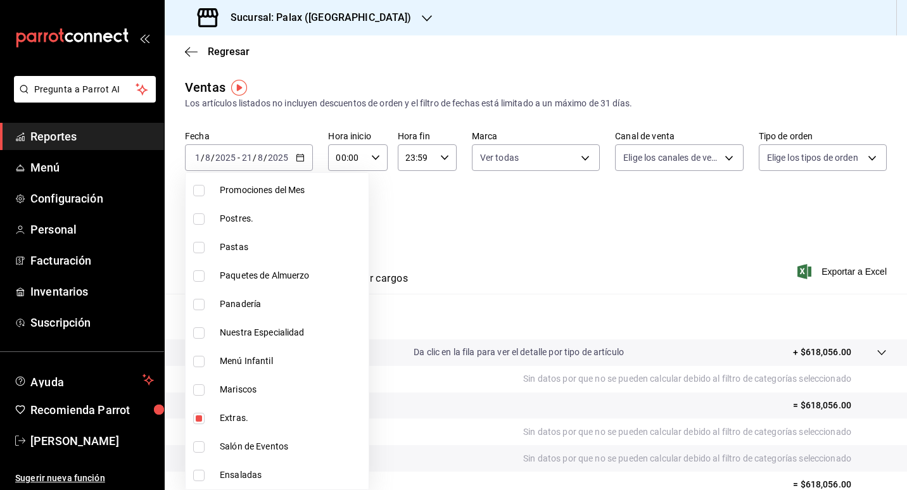
click at [293, 227] on li "Postres." at bounding box center [277, 219] width 183 height 28
type input "094c73ce-ea9c-40d3-9cdb-f03349507498,e79b03b8-75e3-496f-867d-a5db14e8859c,63949…"
checkbox input "true"
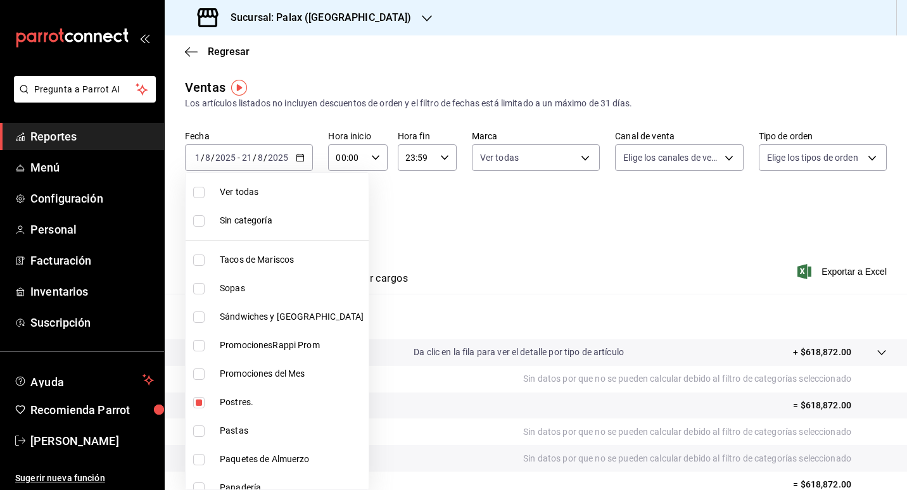
click at [280, 377] on span "Promociones del Mes" at bounding box center [292, 373] width 144 height 13
type input "094c73ce-ea9c-40d3-9cdb-f03349507498,e79b03b8-75e3-496f-867d-a5db14e8859c,63949…"
checkbox input "true"
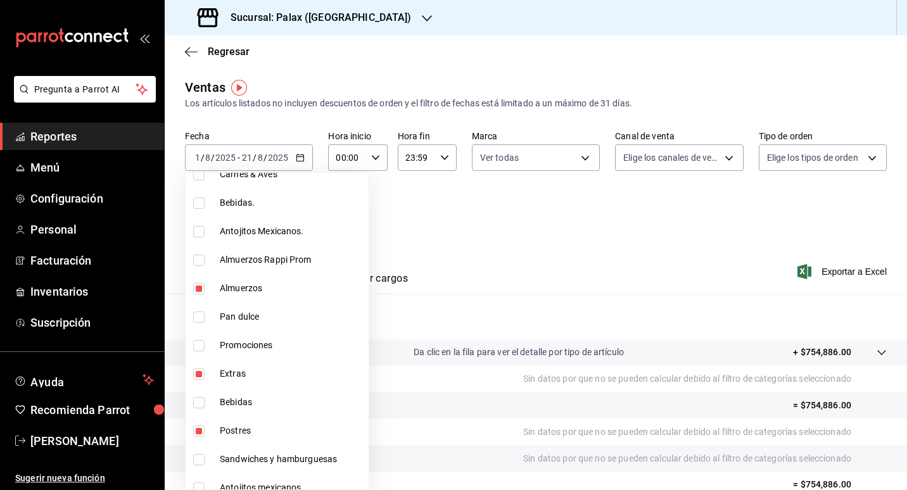
scroll to position [633, 0]
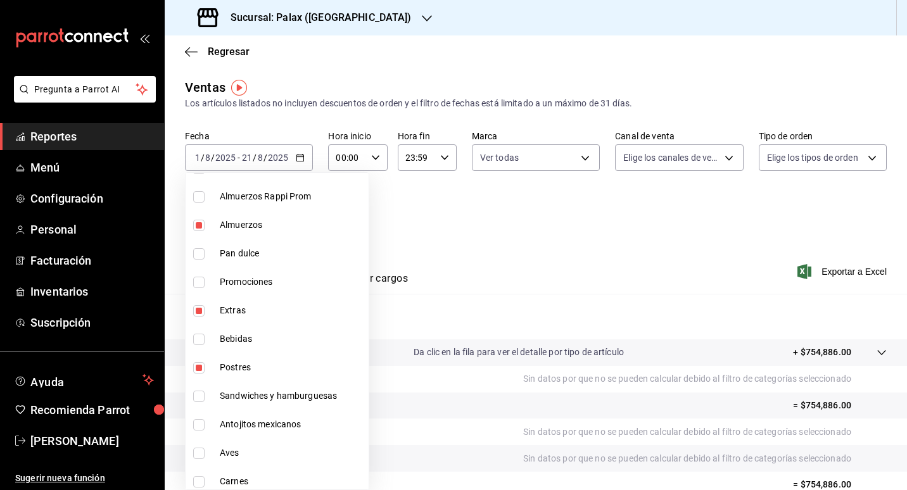
click at [291, 281] on span "Promociones" at bounding box center [292, 281] width 144 height 13
type input "094c73ce-ea9c-40d3-9cdb-f03349507498,e79b03b8-75e3-496f-867d-a5db14e8859c,63949…"
checkbox input "true"
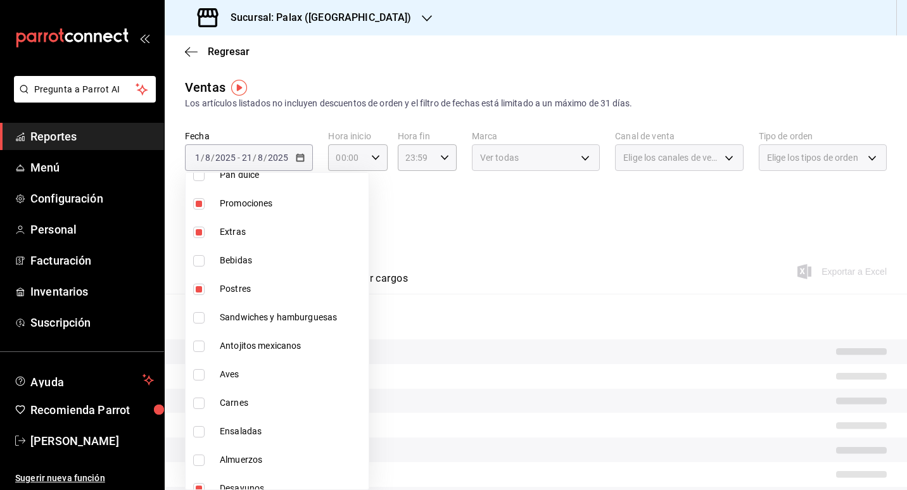
scroll to position [753, 0]
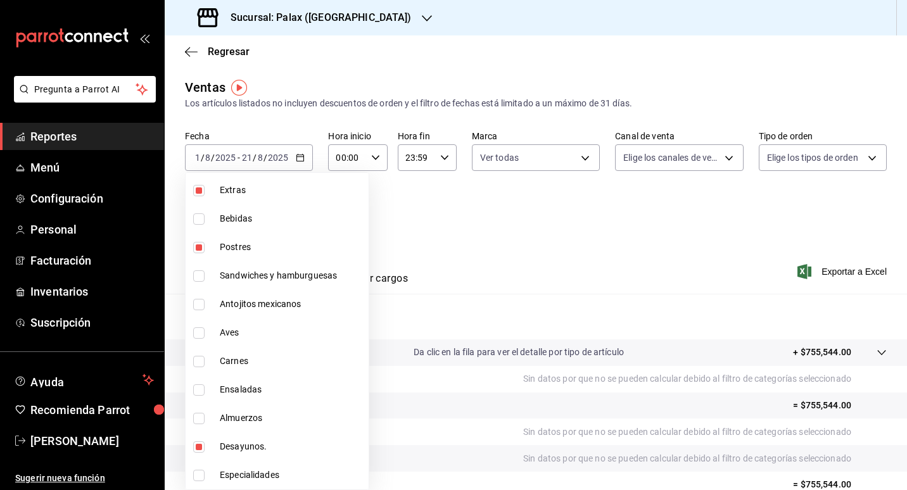
click at [505, 267] on div at bounding box center [453, 245] width 907 height 490
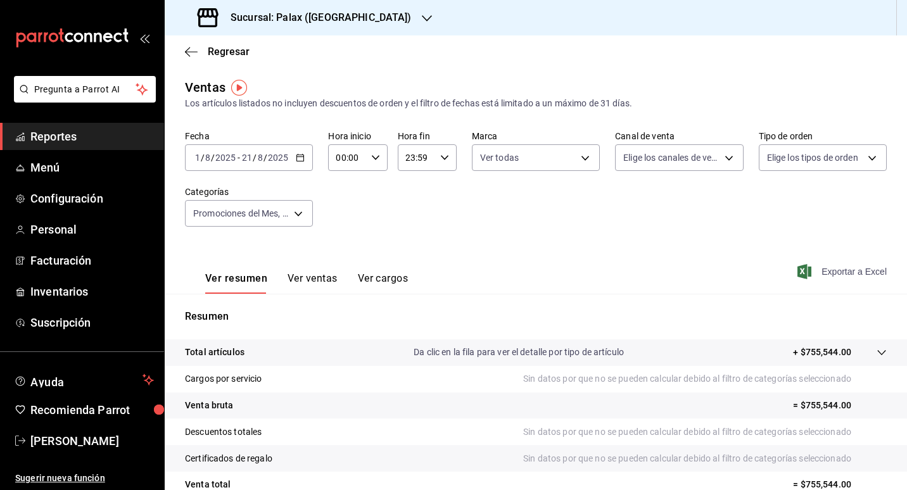
click at [841, 269] on font "Exportar a Excel" at bounding box center [853, 272] width 65 height 10
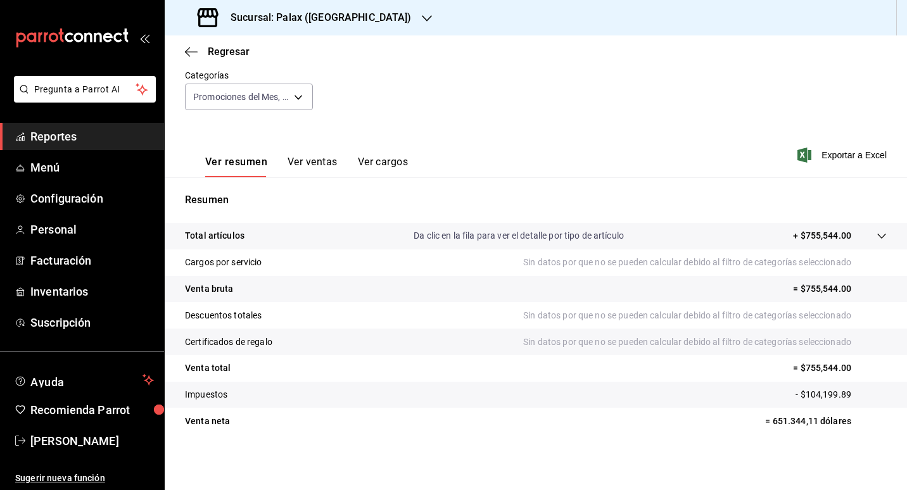
scroll to position [0, 0]
